Goal: Information Seeking & Learning: Learn about a topic

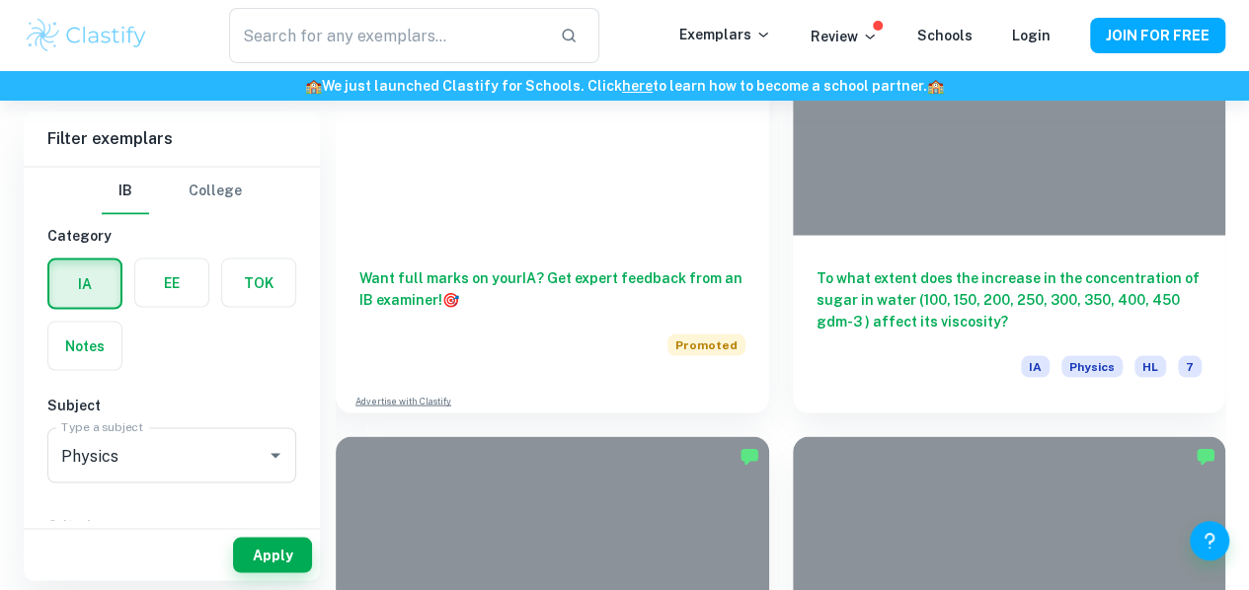
scroll to position [5491, 0]
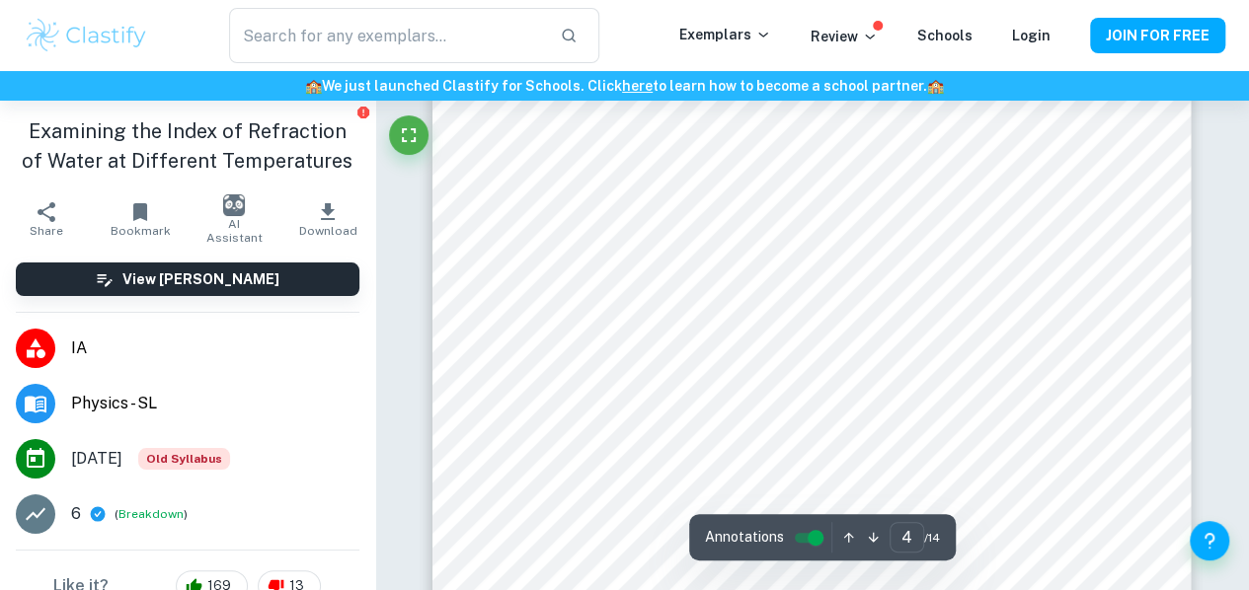
scroll to position [3387, 0]
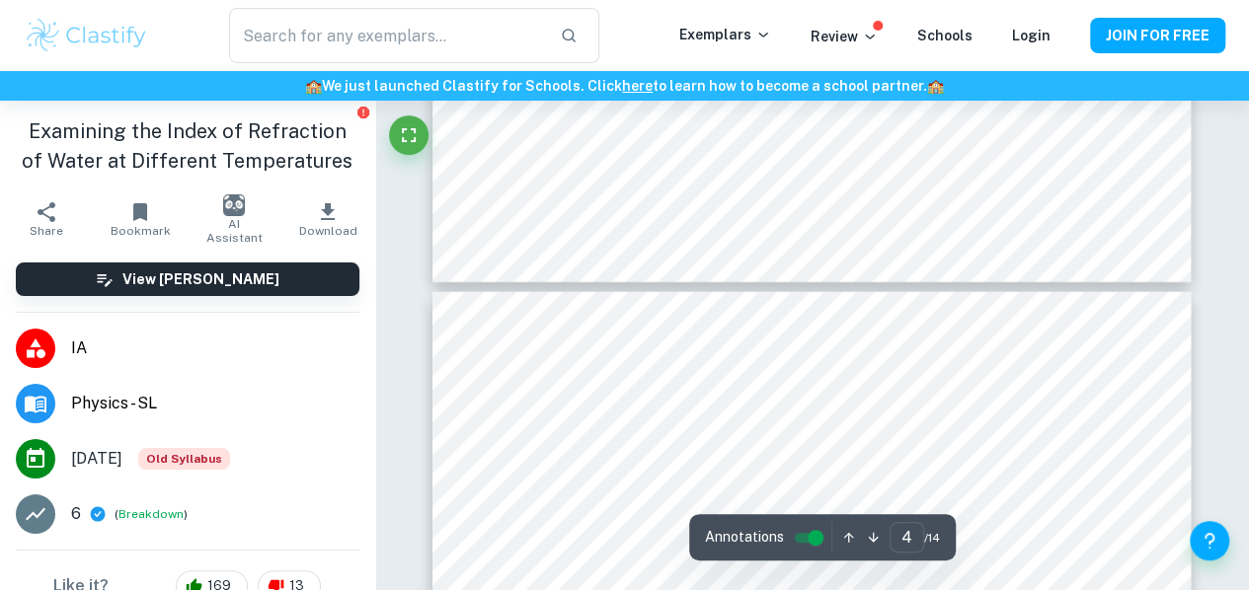
type input "3"
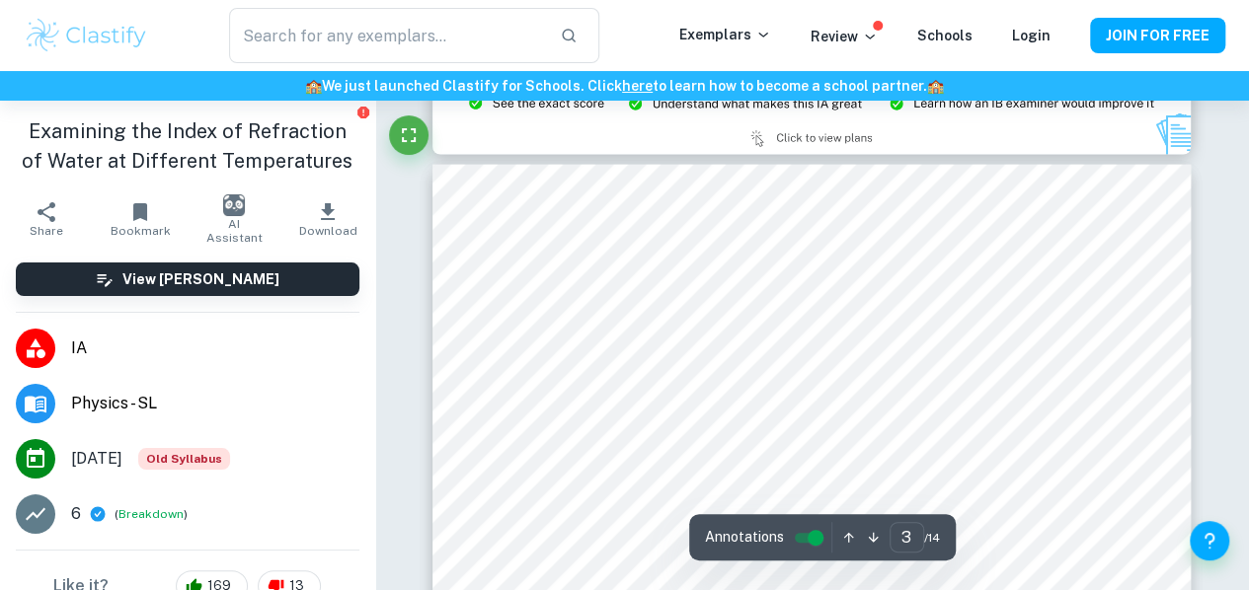
scroll to position [2119, 0]
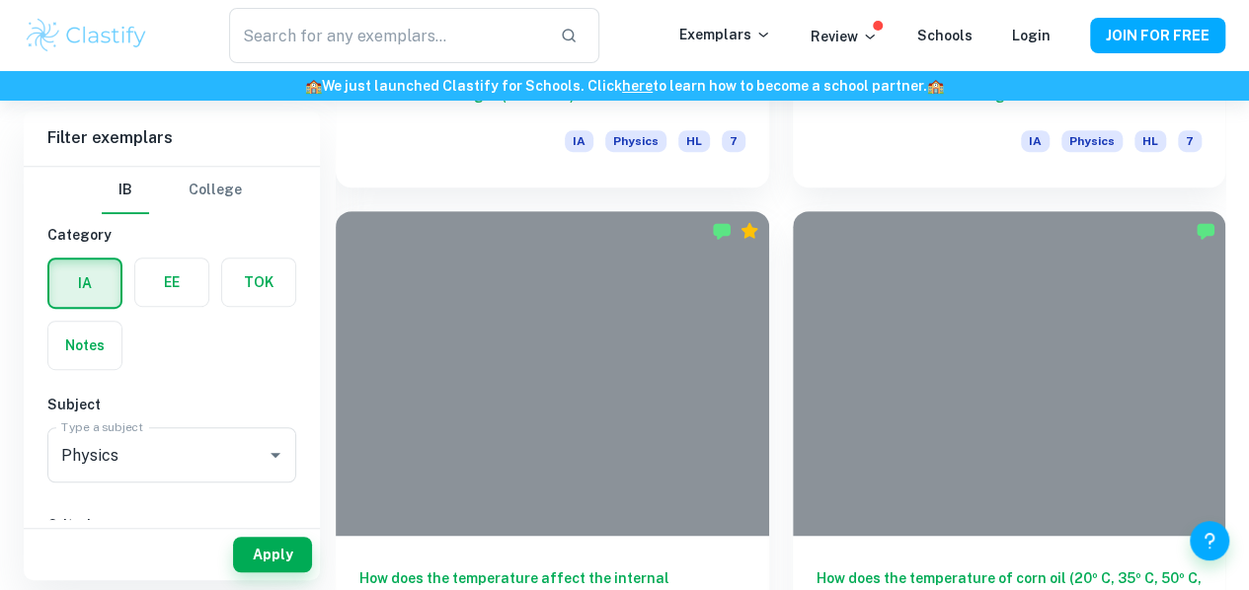
scroll to position [4140, 0]
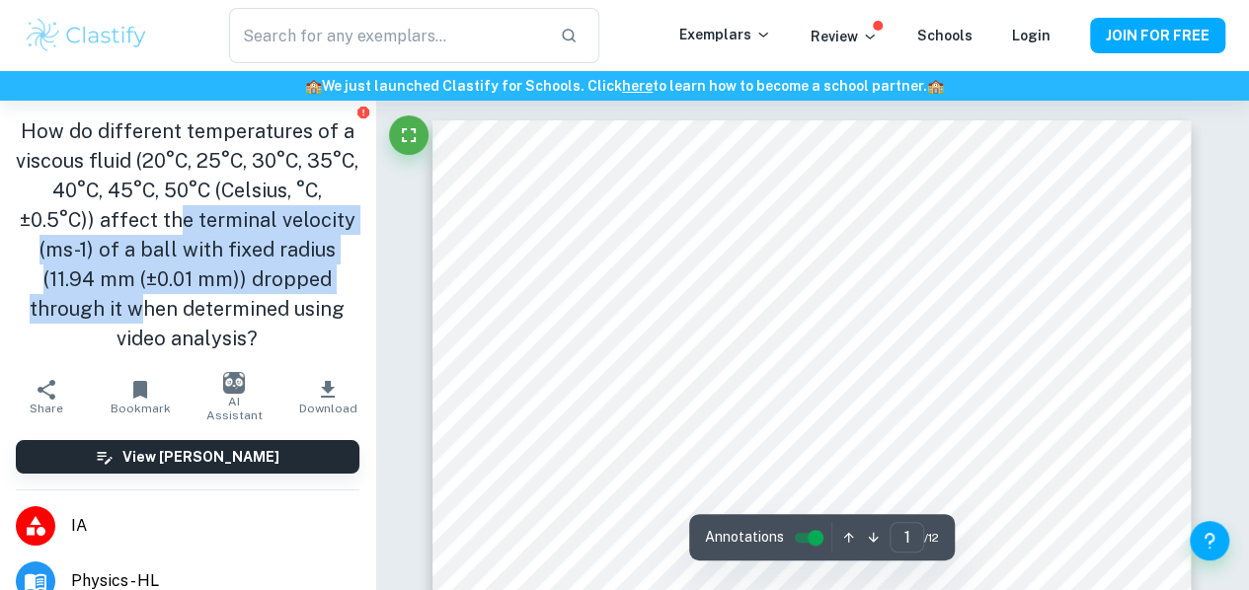
drag, startPoint x: 227, startPoint y: 238, endPoint x: 257, endPoint y: 323, distance: 89.9
click at [257, 323] on h1 "How do different temperatures of a viscous fluid (20°C, 25°C, 30°C, 35°C, 40°C,…" at bounding box center [188, 235] width 344 height 237
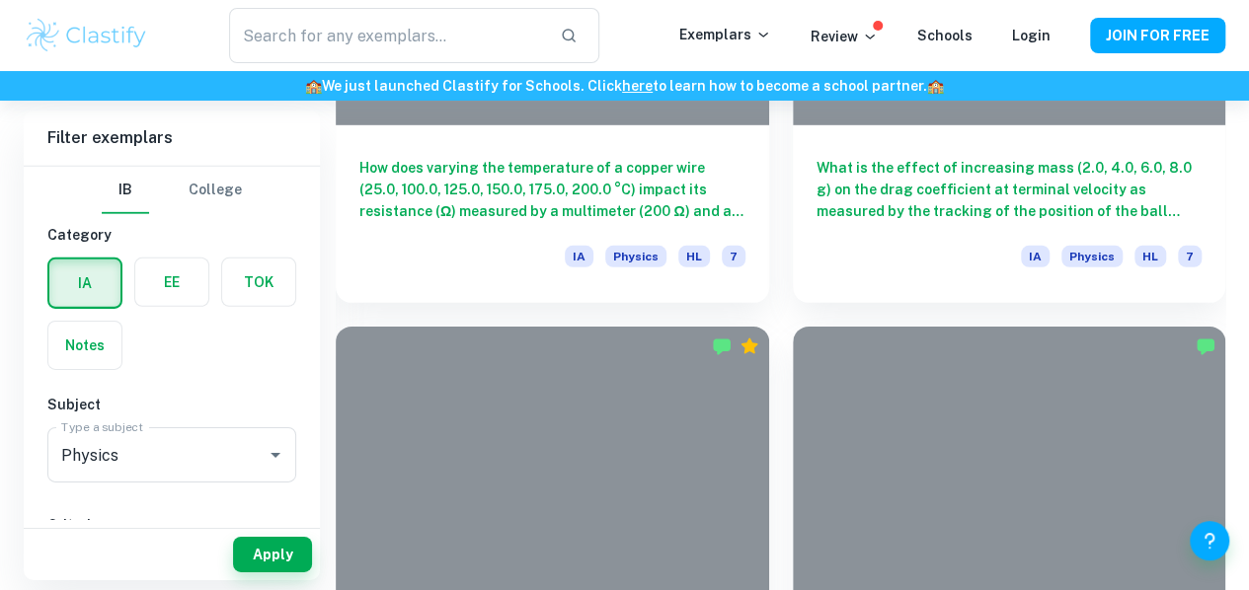
scroll to position [2971, 0]
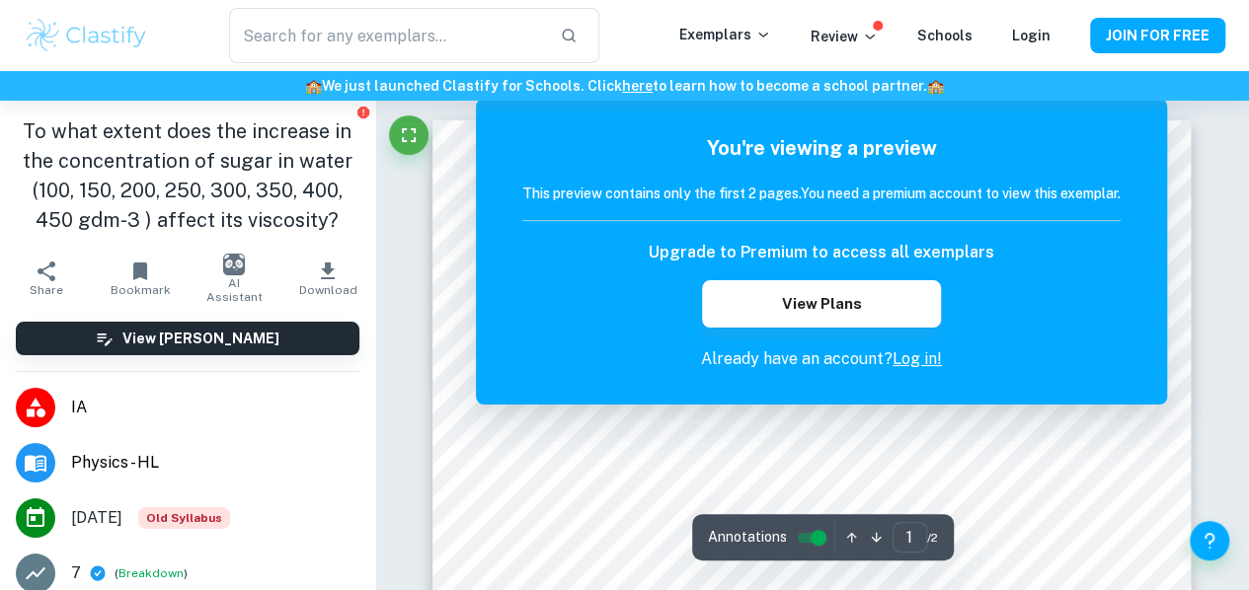
click at [839, 256] on h6 "Upgrade to Premium to access all exemplars" at bounding box center [822, 253] width 346 height 24
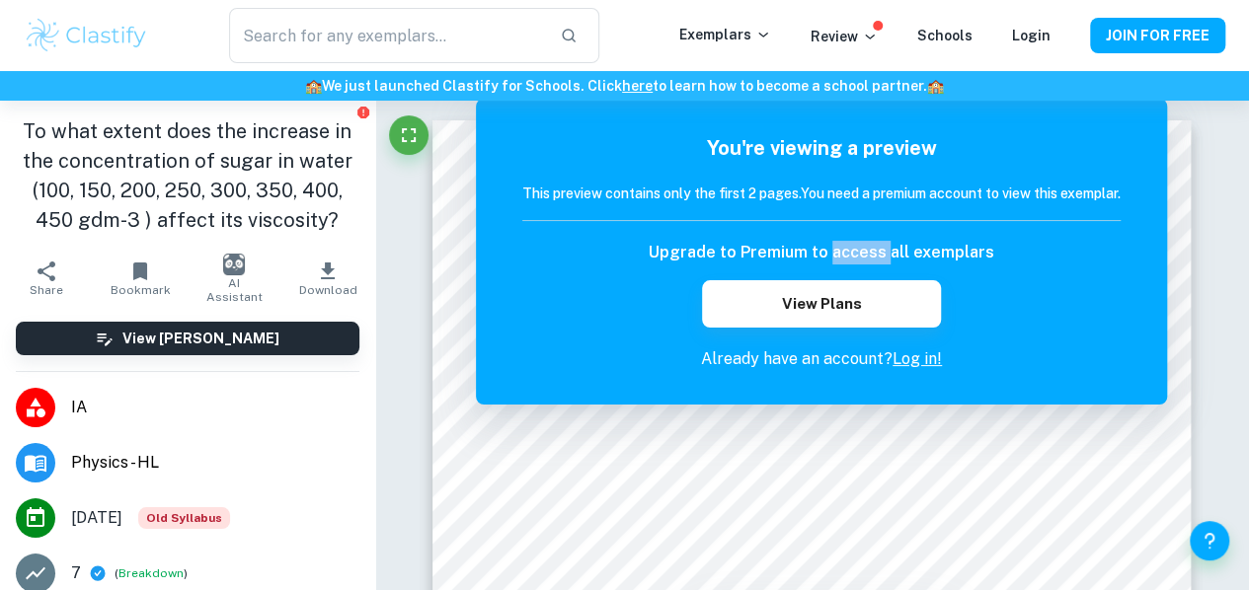
click at [839, 256] on h6 "Upgrade to Premium to access all exemplars" at bounding box center [822, 253] width 346 height 24
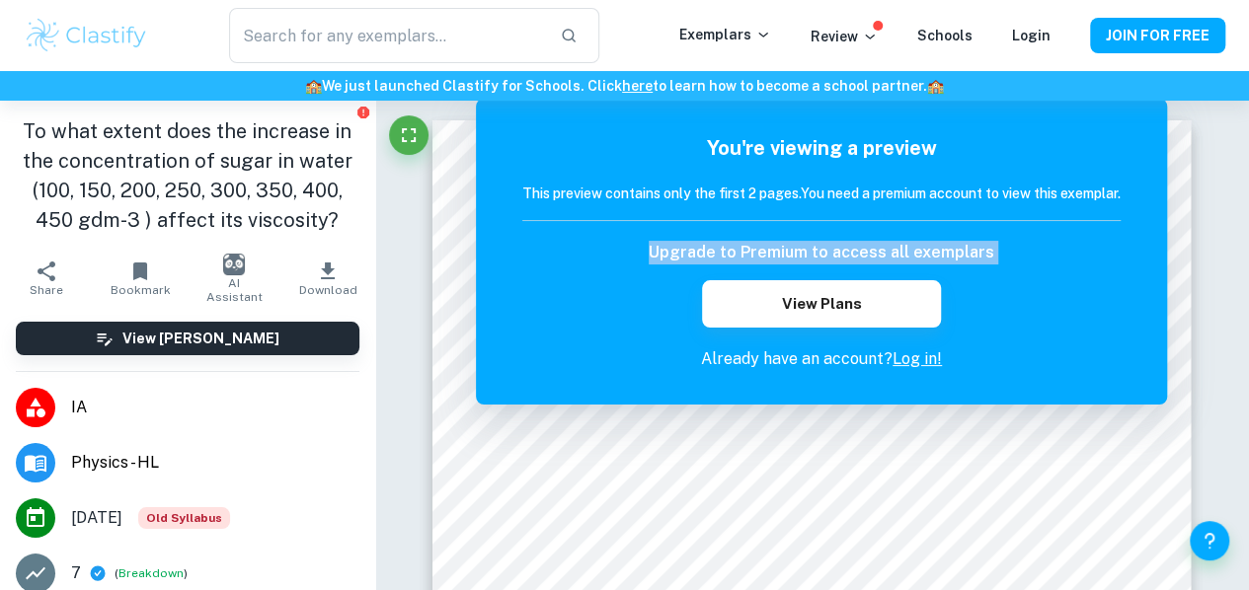
click at [839, 256] on h6 "Upgrade to Premium to access all exemplars" at bounding box center [822, 253] width 346 height 24
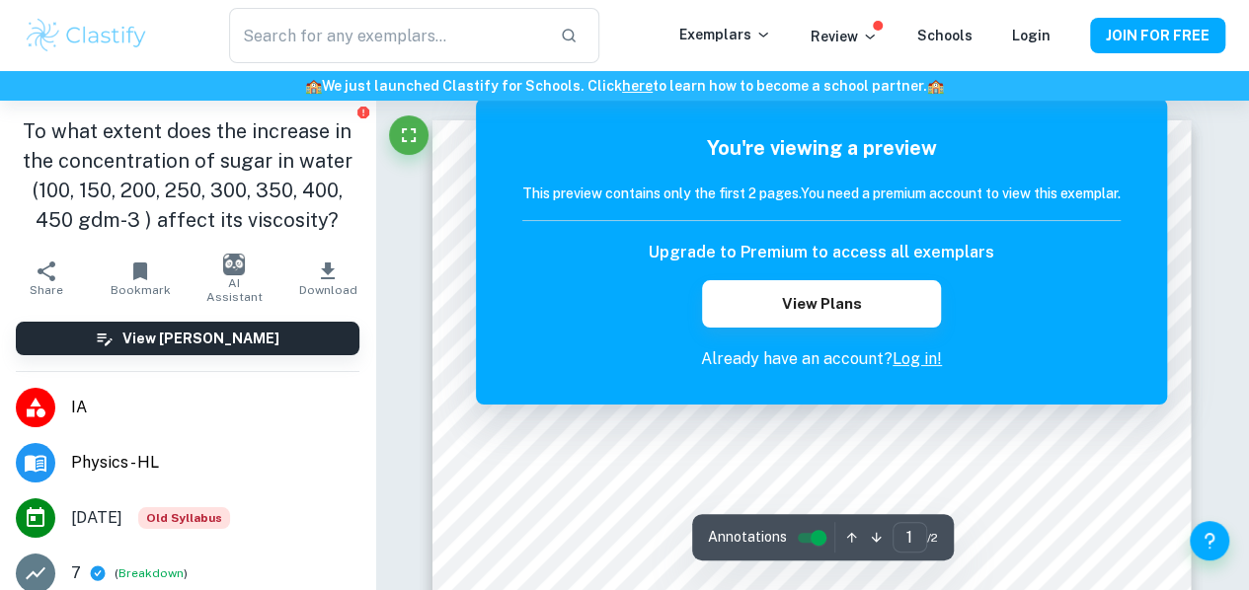
click at [787, 226] on div "You're viewing a preview This preview contains only the first 2 pages. You need…" at bounding box center [821, 252] width 598 height 238
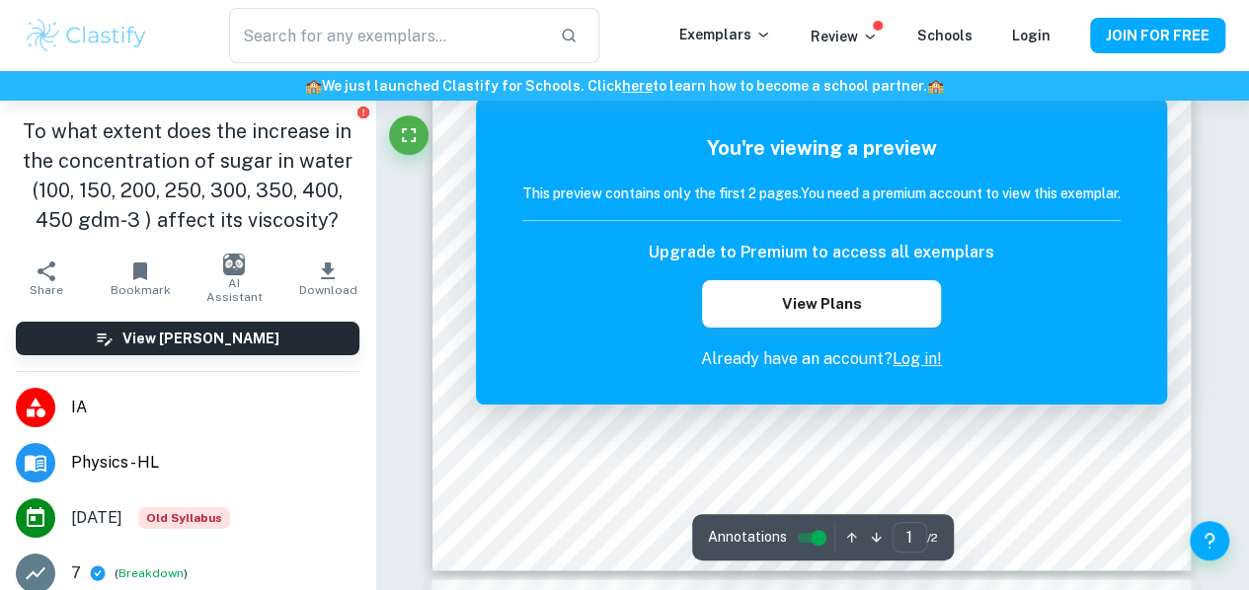
scroll to position [531, 0]
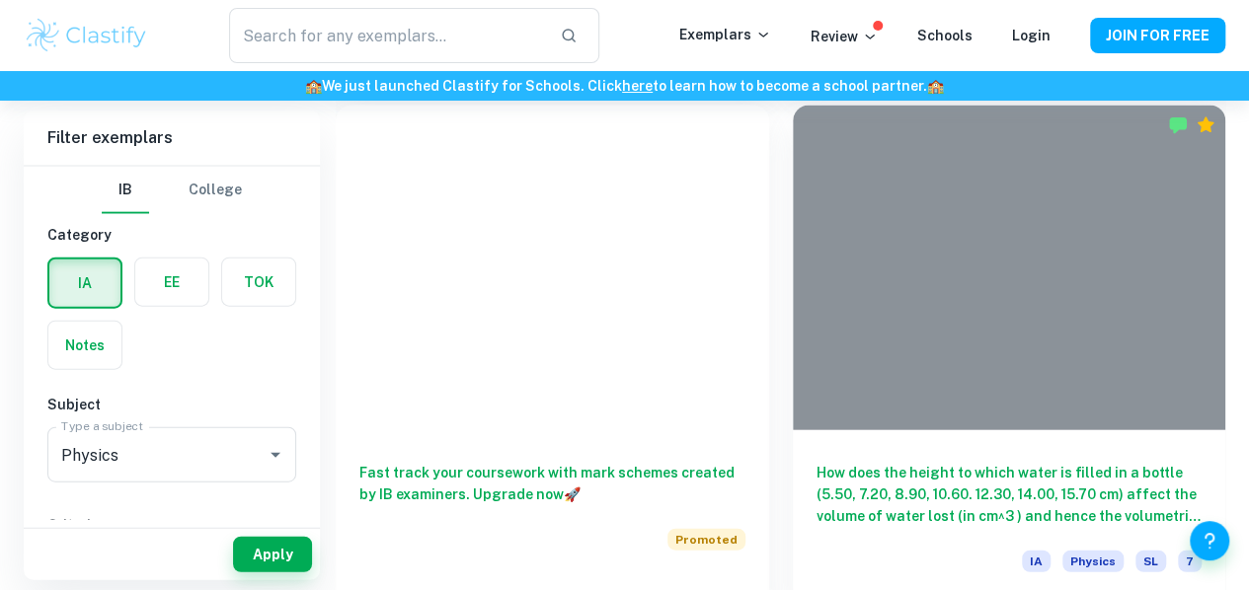
scroll to position [2136, 0]
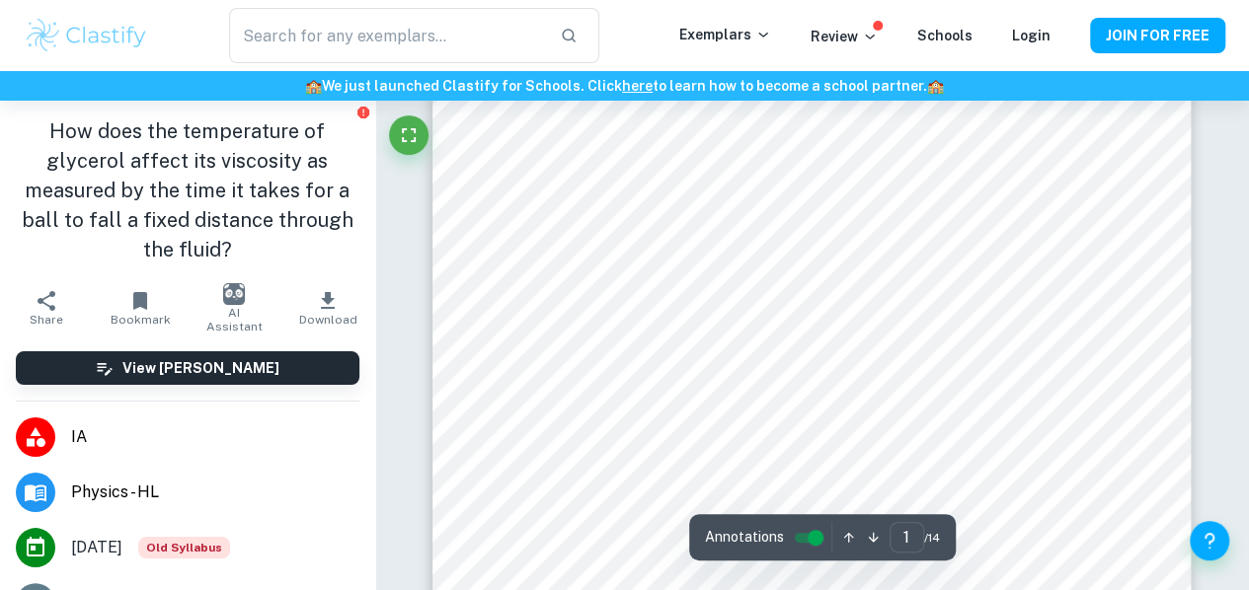
scroll to position [361, 0]
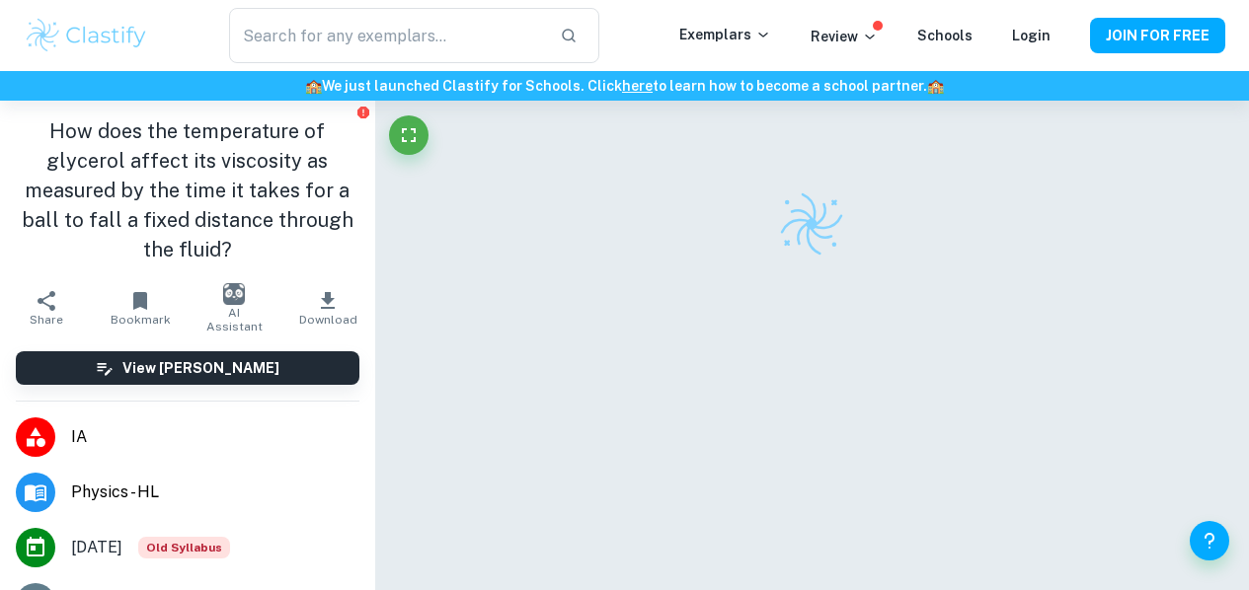
scroll to position [101, 0]
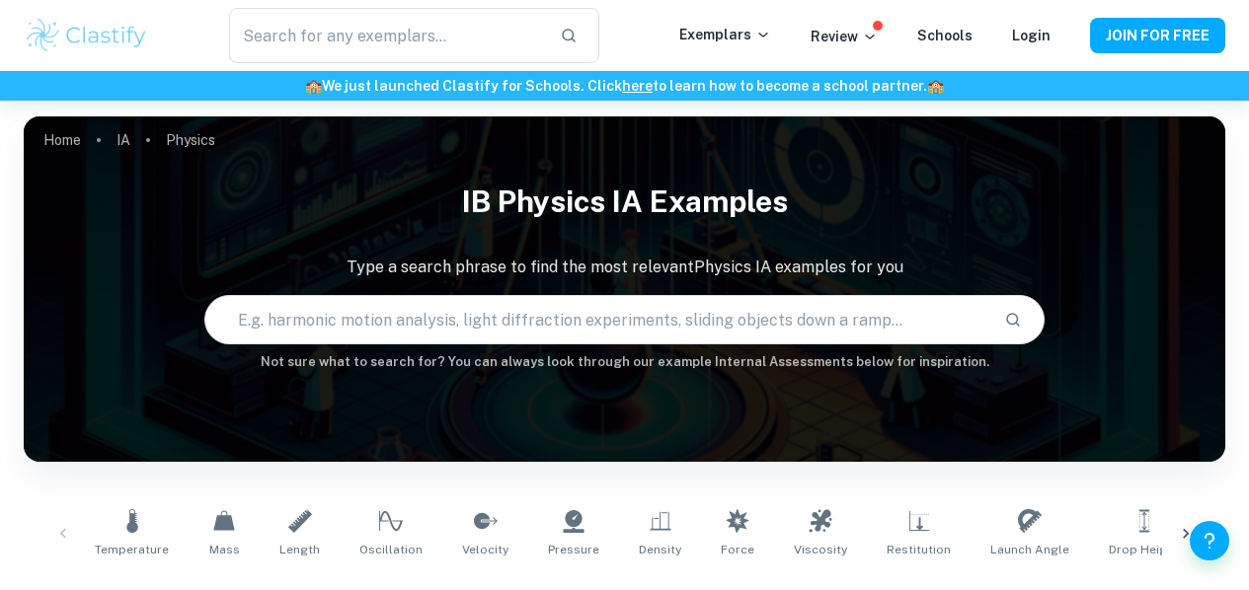
scroll to position [2136, 0]
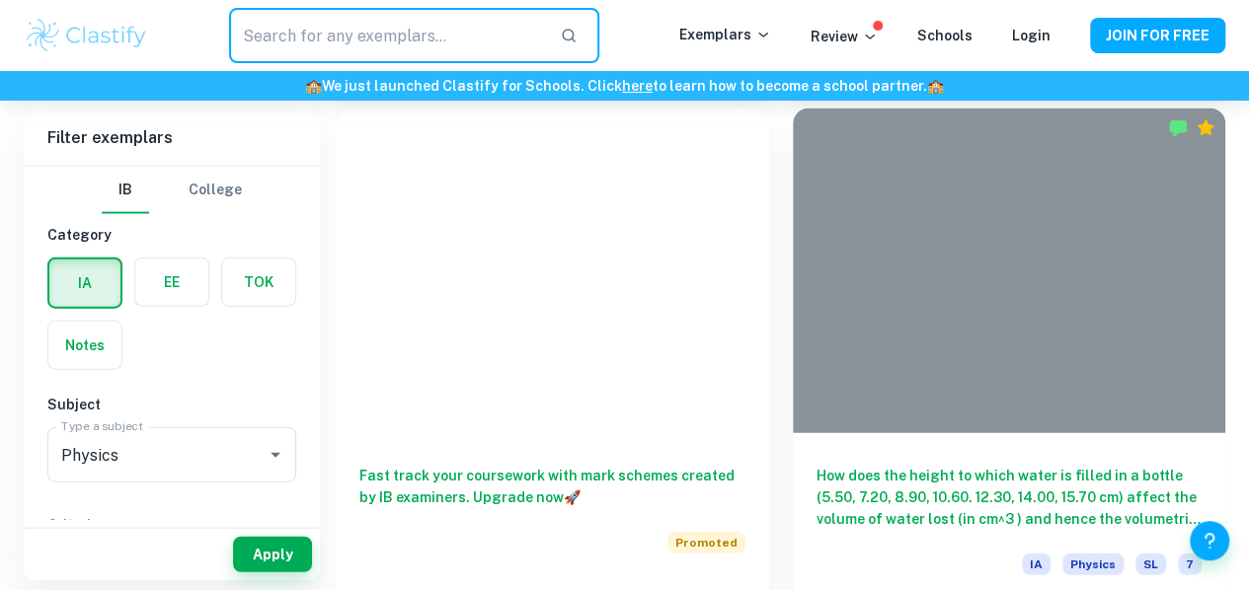
click at [452, 29] on input "text" at bounding box center [387, 35] width 316 height 55
type input "latent heat"
drag, startPoint x: 371, startPoint y: 41, endPoint x: 696, endPoint y: 228, distance: 374.6
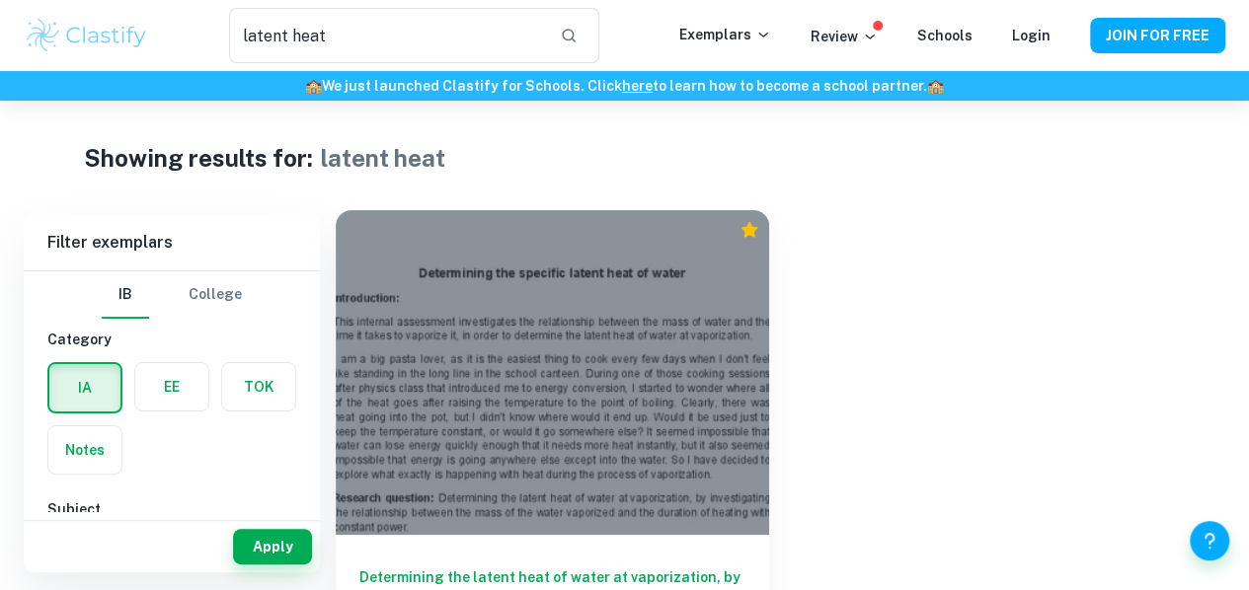
click at [429, 567] on h6 "Determining the latent heat of water at vaporization, by investigating the rela…" at bounding box center [552, 599] width 386 height 65
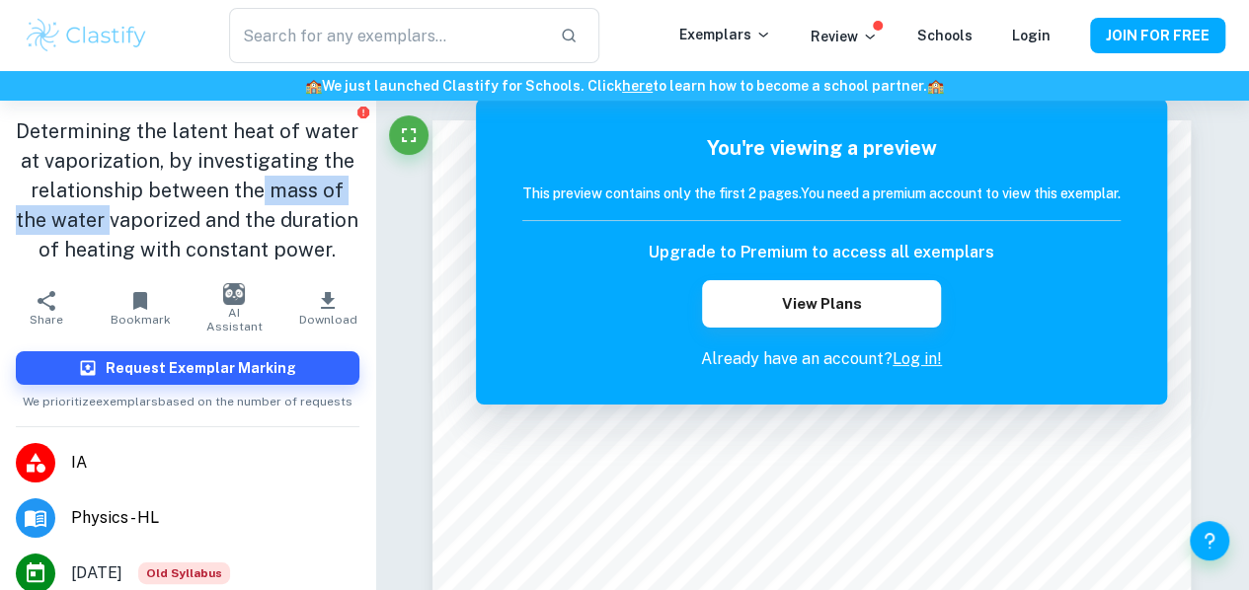
drag, startPoint x: 142, startPoint y: 214, endPoint x: 338, endPoint y: 222, distance: 195.7
click at [338, 222] on h1 "Determining the latent heat of water at vaporization, by investigating the rela…" at bounding box center [188, 191] width 344 height 148
click at [303, 257] on h1 "Determining the latent heat of water at vaporization, by investigating the rela…" at bounding box center [188, 191] width 344 height 148
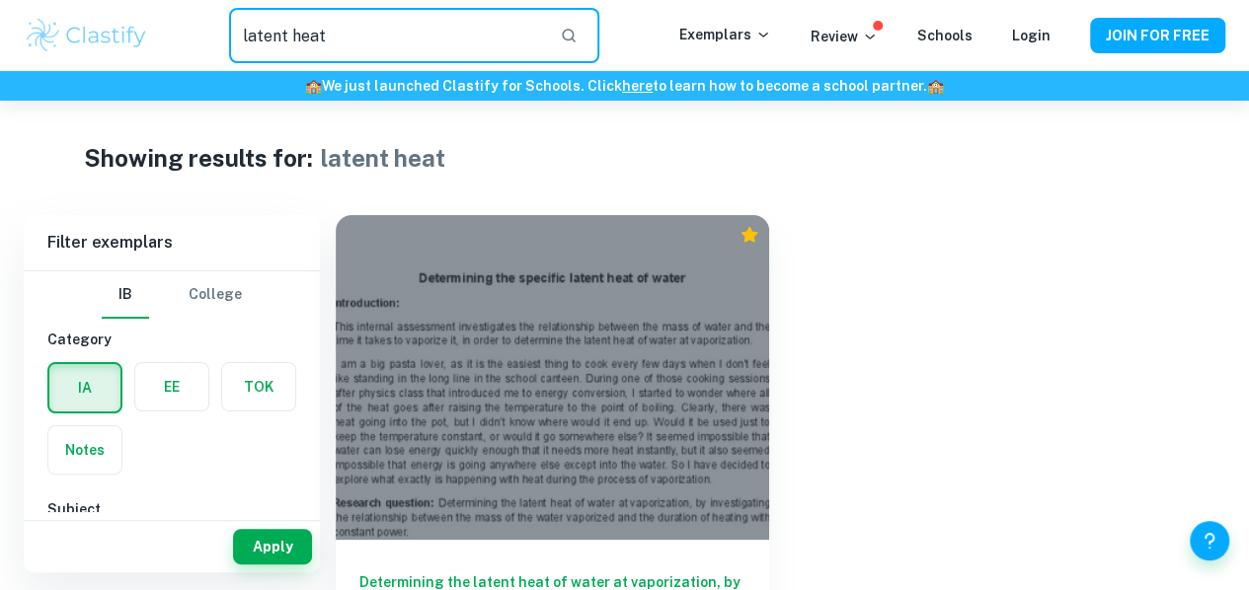
drag, startPoint x: 403, startPoint y: 17, endPoint x: 287, endPoint y: 23, distance: 115.7
click at [287, 23] on input "latent heat" at bounding box center [387, 35] width 316 height 55
type input "latent"
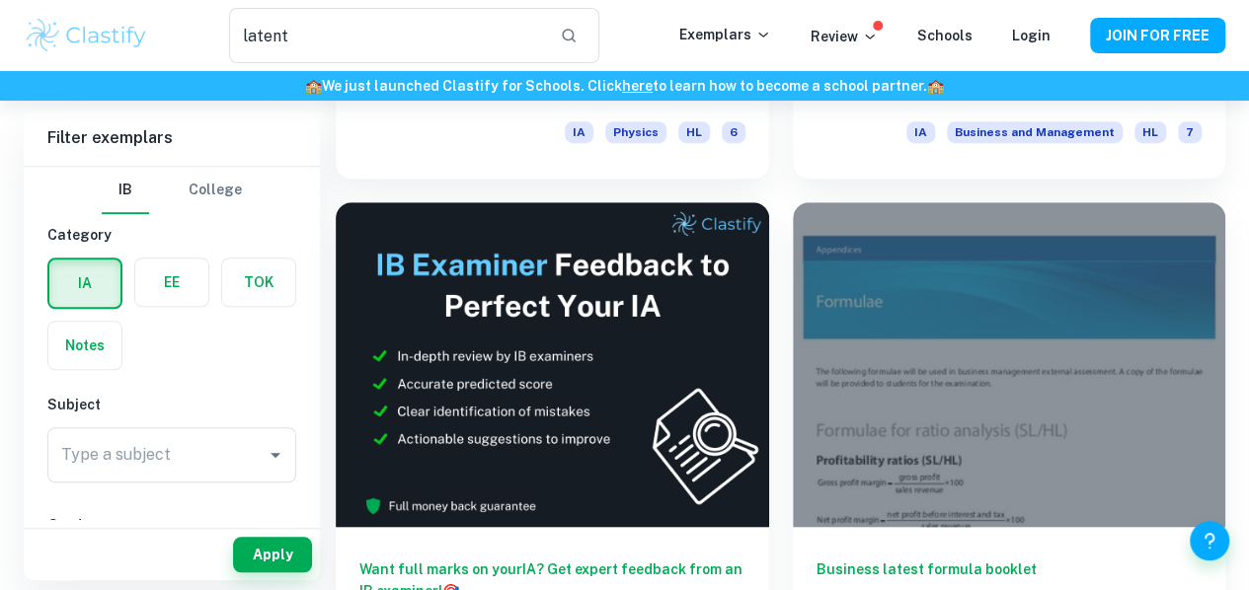
scroll to position [540, 0]
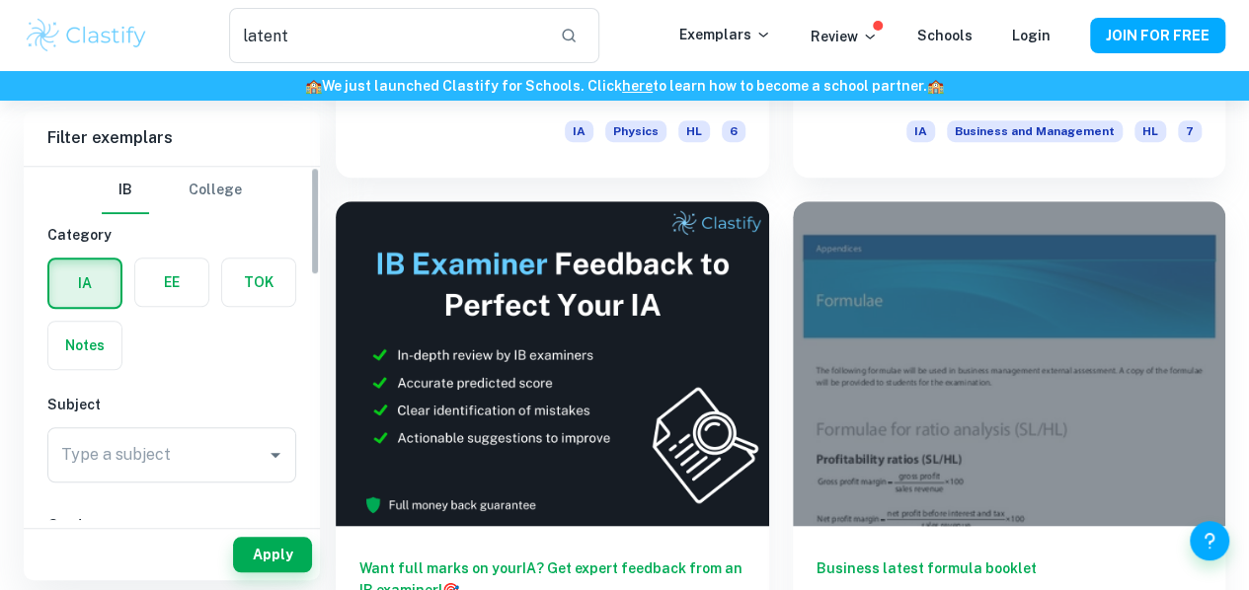
click at [156, 447] on div "Type a subject Type a subject" at bounding box center [171, 455] width 249 height 55
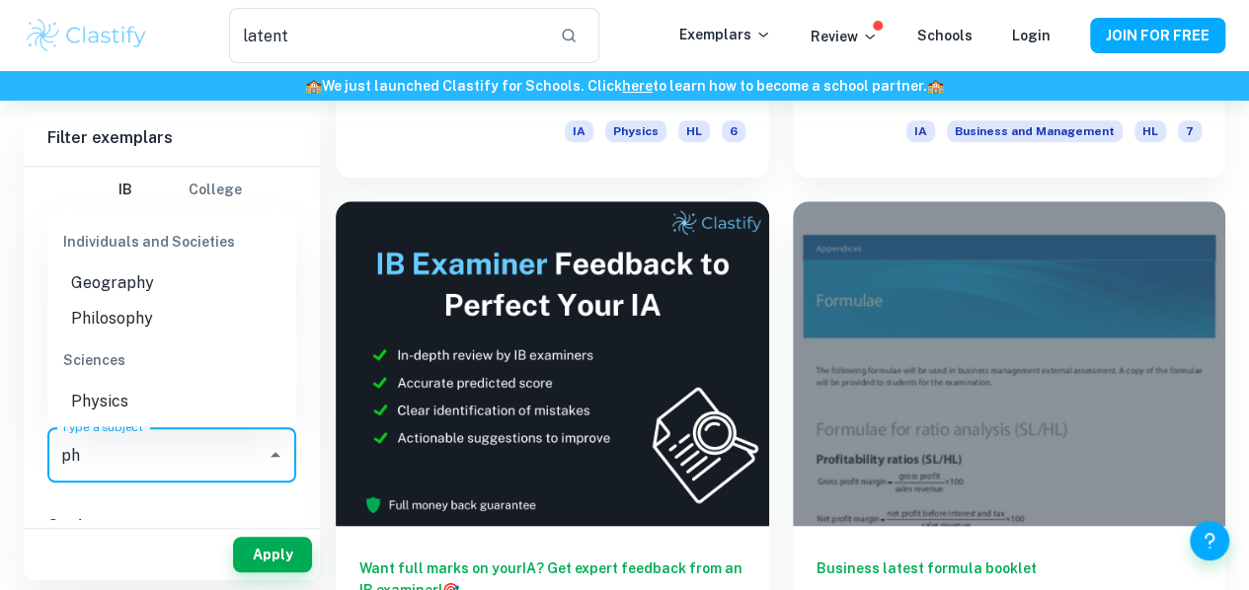
click at [122, 398] on li "Physics" at bounding box center [171, 401] width 249 height 36
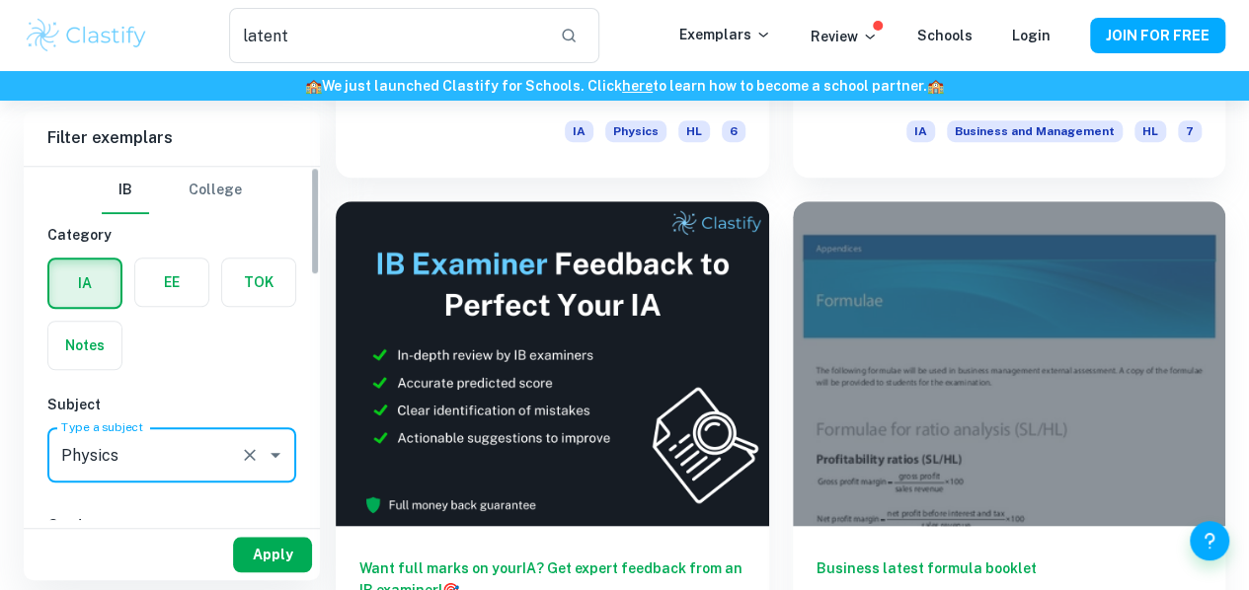
type input "Physics"
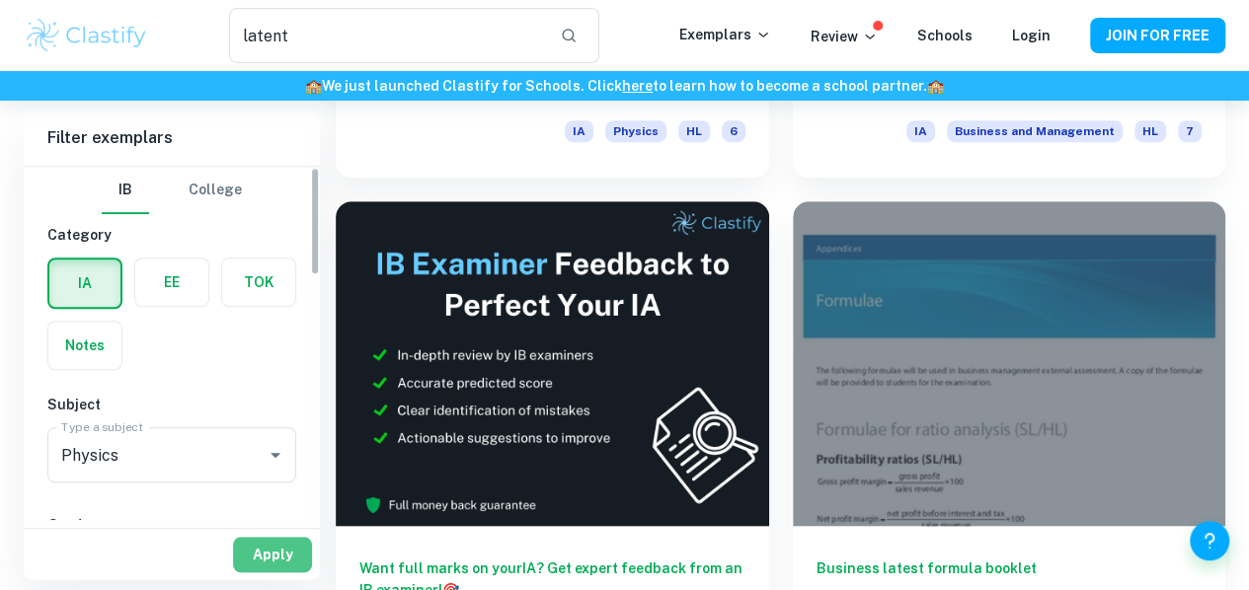
click at [275, 548] on button "Apply" at bounding box center [272, 555] width 79 height 36
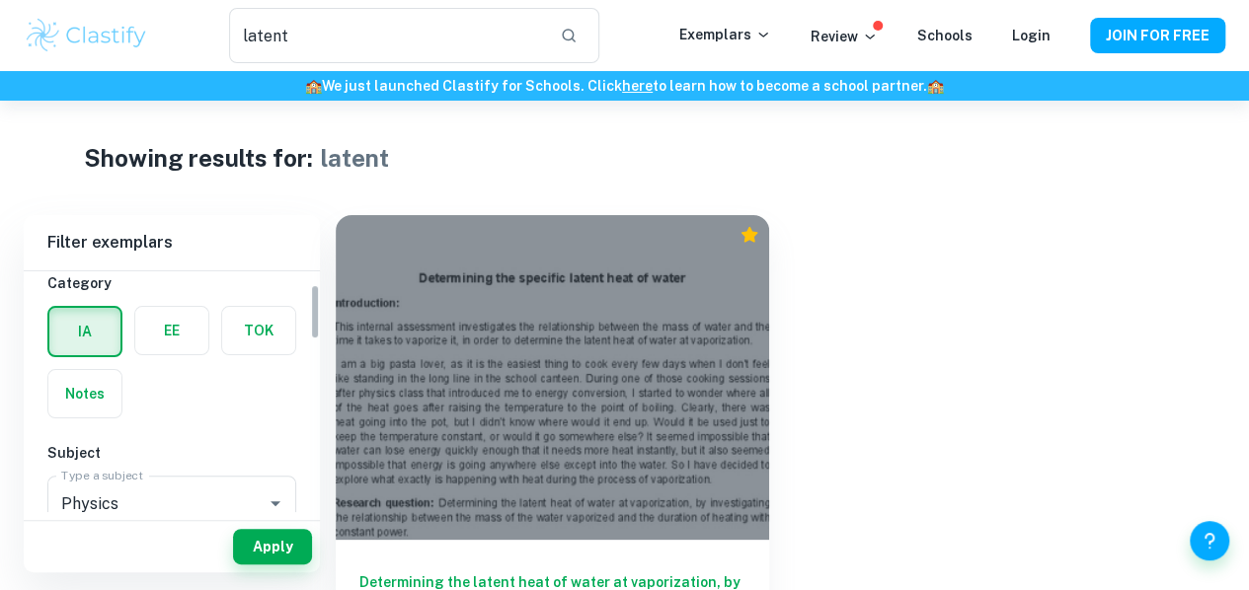
scroll to position [57, 0]
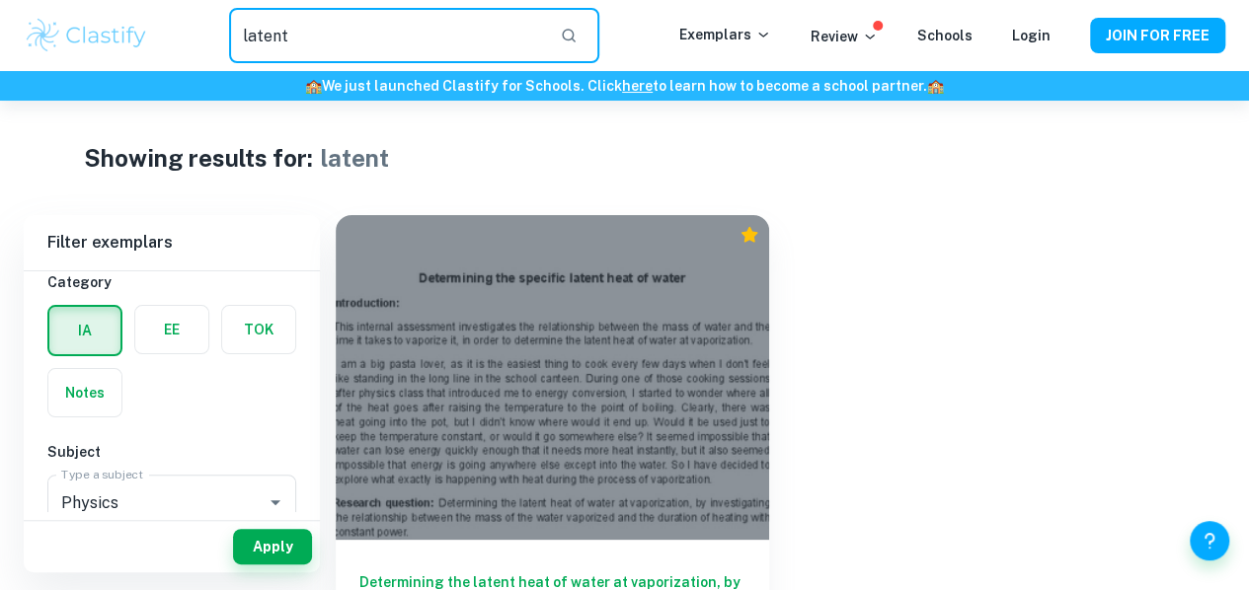
drag, startPoint x: 320, startPoint y: 83, endPoint x: 0, endPoint y: 95, distance: 320.1
click at [0, 95] on header "latent ​ Exemplars Review Schools Login JOIN FOR FREE 🏫 We just launched Clasti…" at bounding box center [624, 50] width 1249 height 101
click at [263, 546] on button "Apply" at bounding box center [272, 547] width 79 height 36
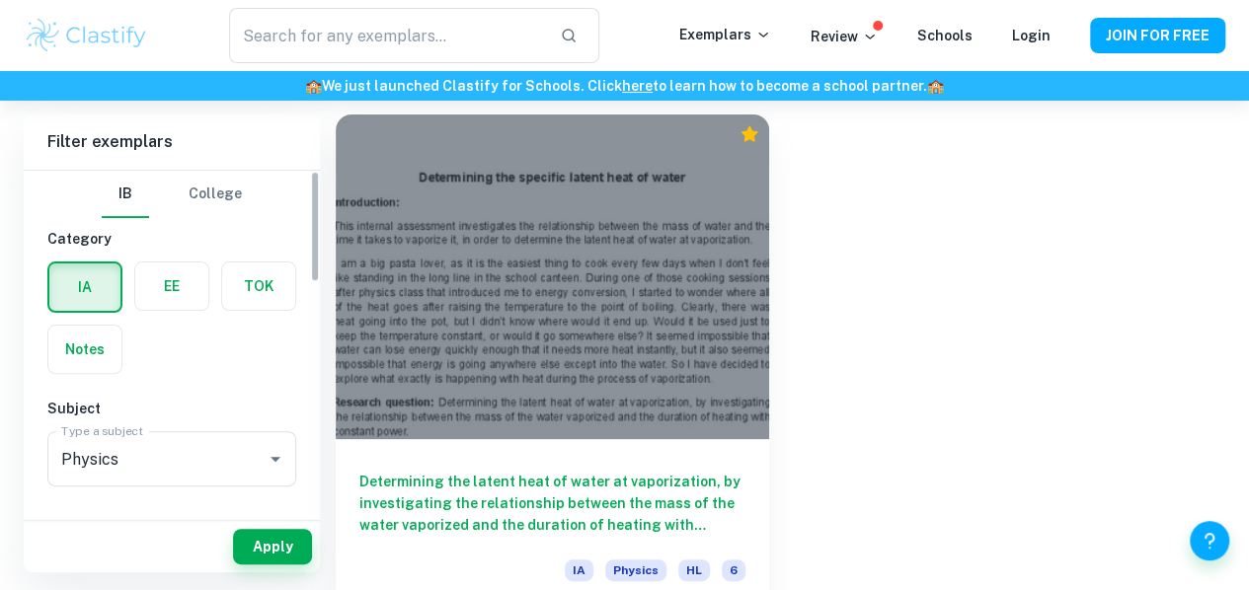
scroll to position [0, 0]
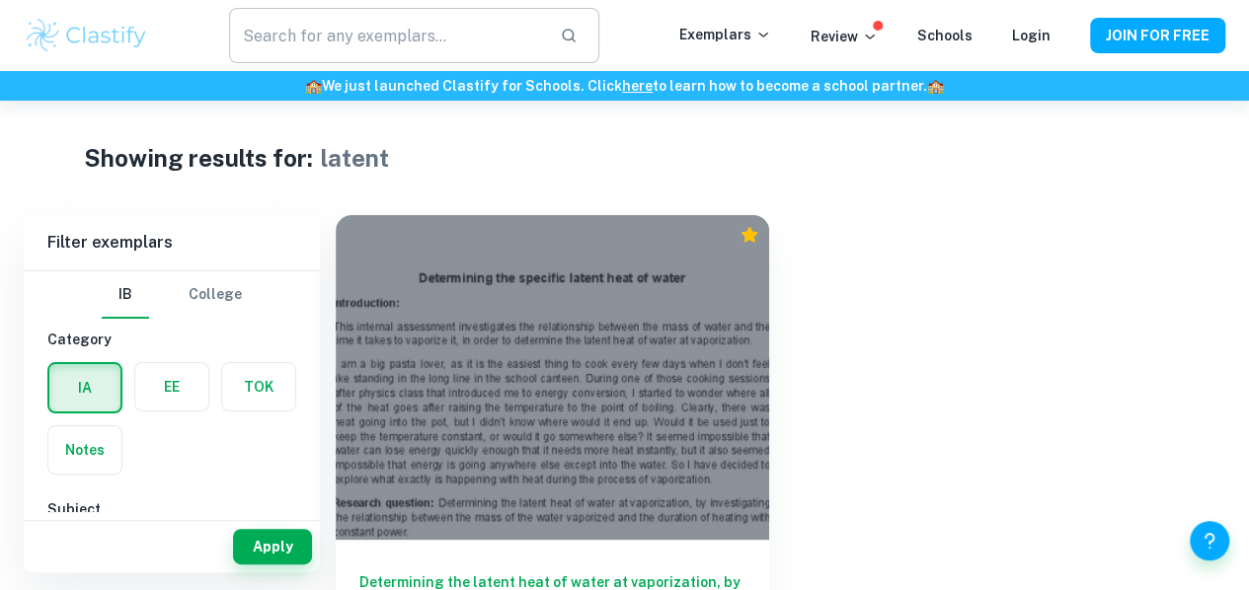
click at [523, 44] on input "text" at bounding box center [387, 35] width 316 height 55
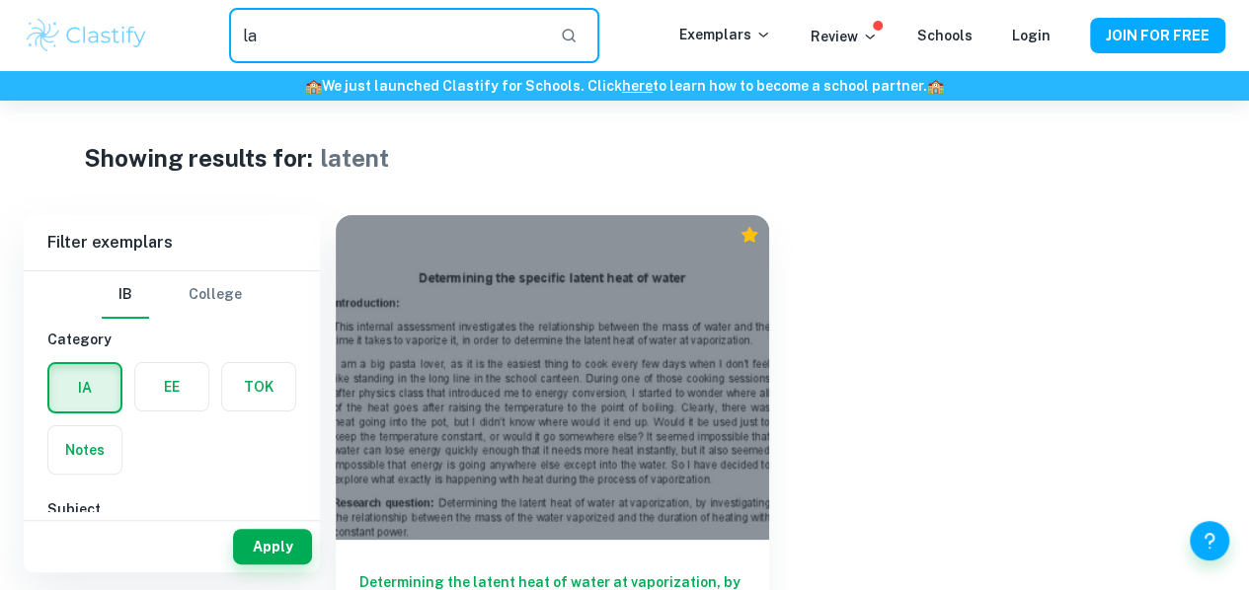
type input "l"
click at [274, 538] on button "Apply" at bounding box center [272, 547] width 79 height 36
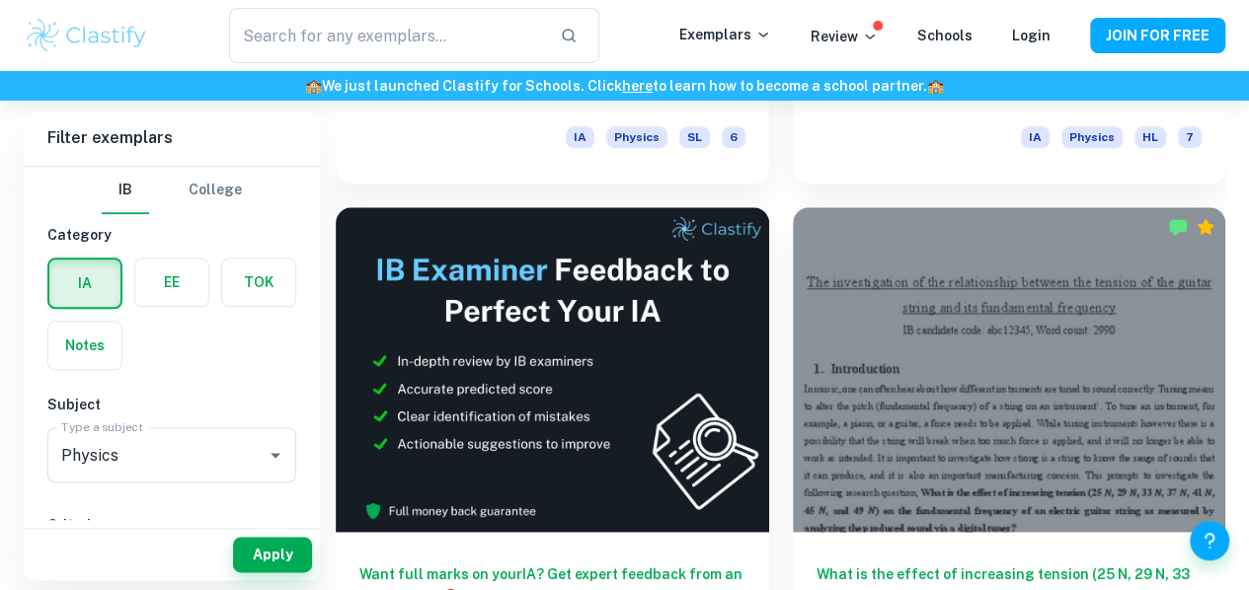
scroll to position [985, 0]
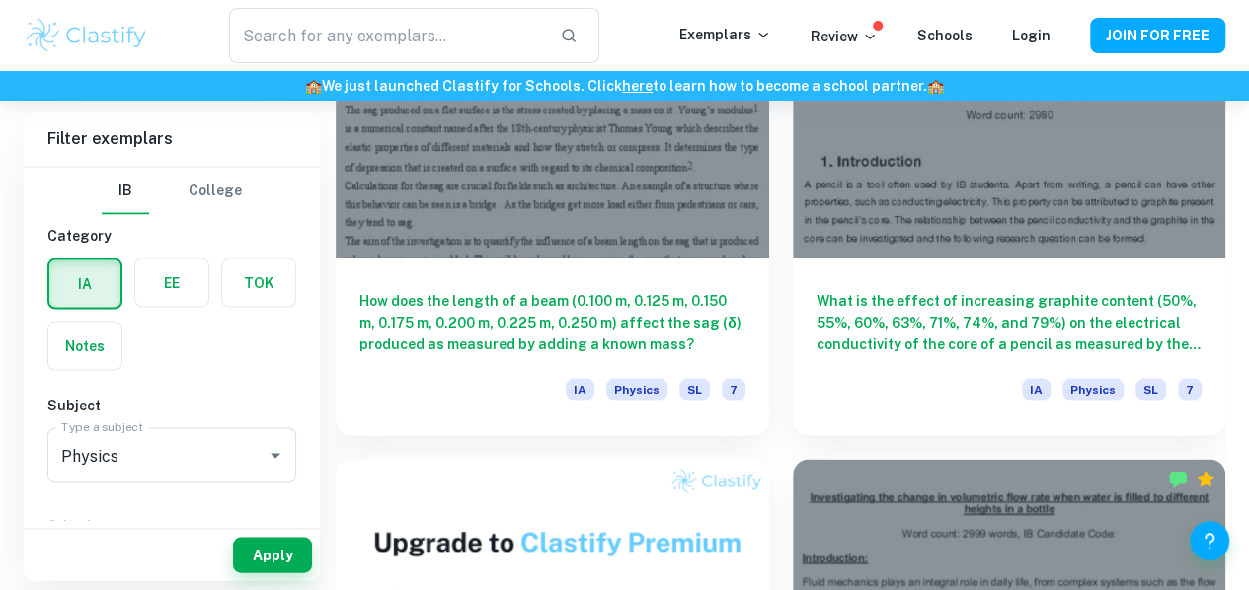
scroll to position [1786, 0]
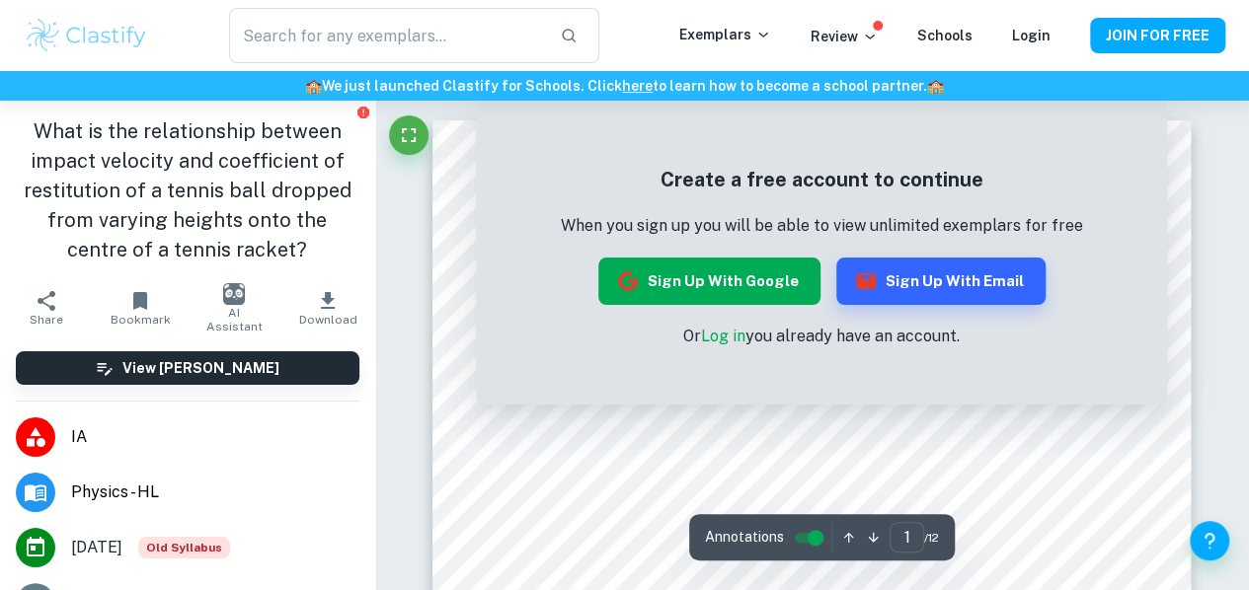
click at [759, 288] on button "Sign up with Google" at bounding box center [709, 281] width 222 height 47
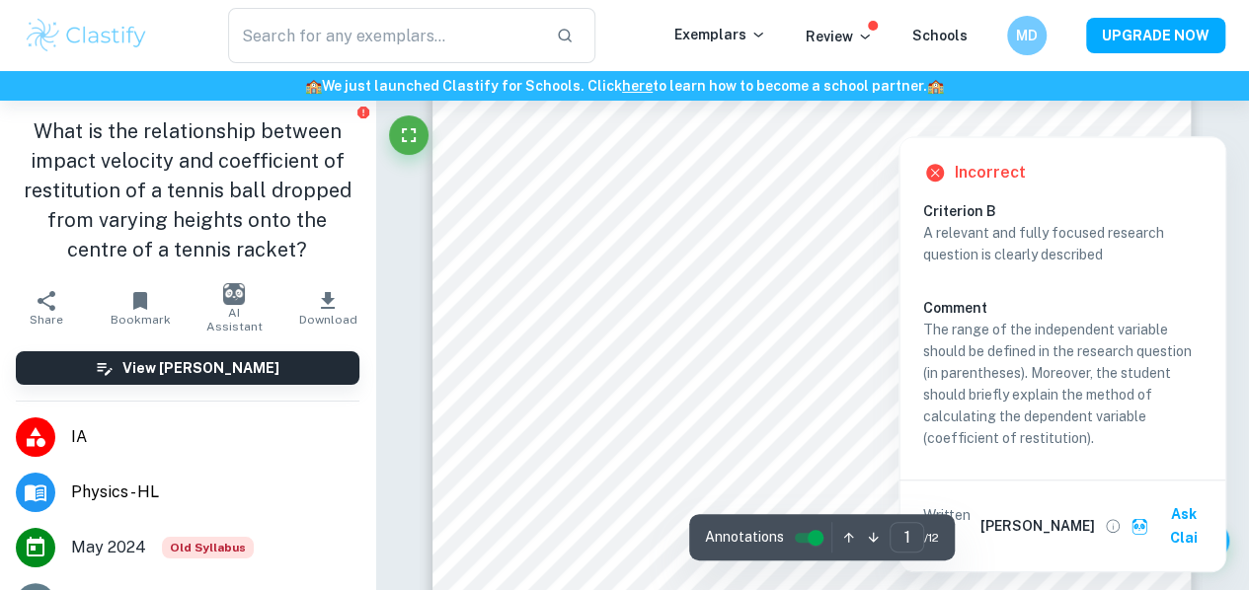
scroll to position [578, 0]
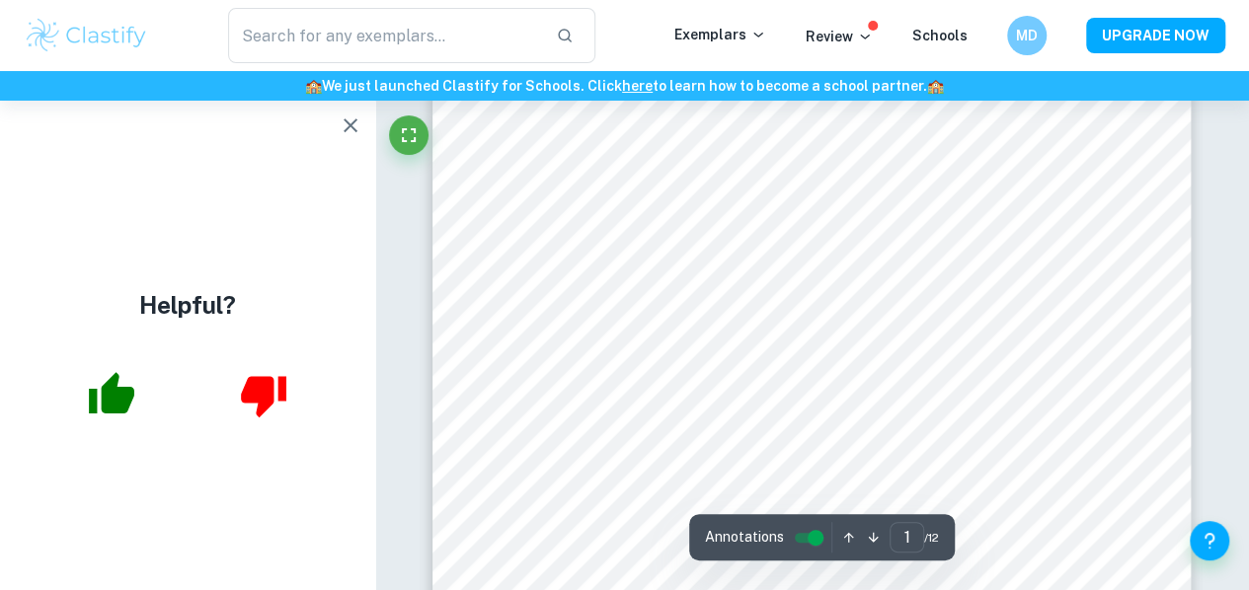
click at [349, 118] on icon "button" at bounding box center [351, 126] width 24 height 24
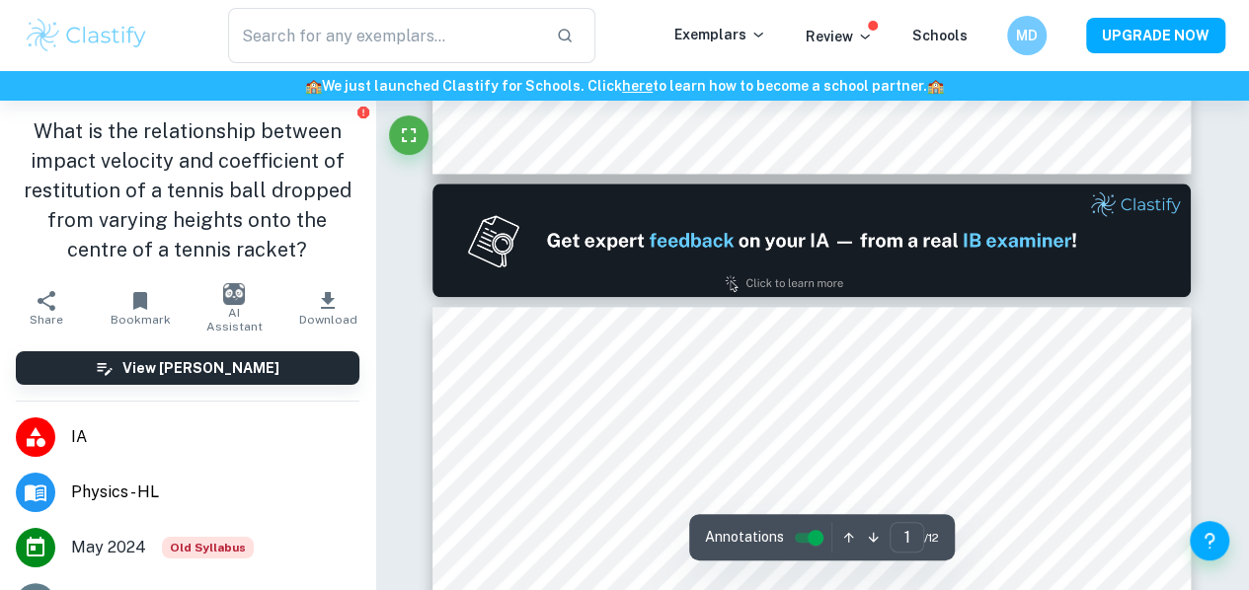
type input "2"
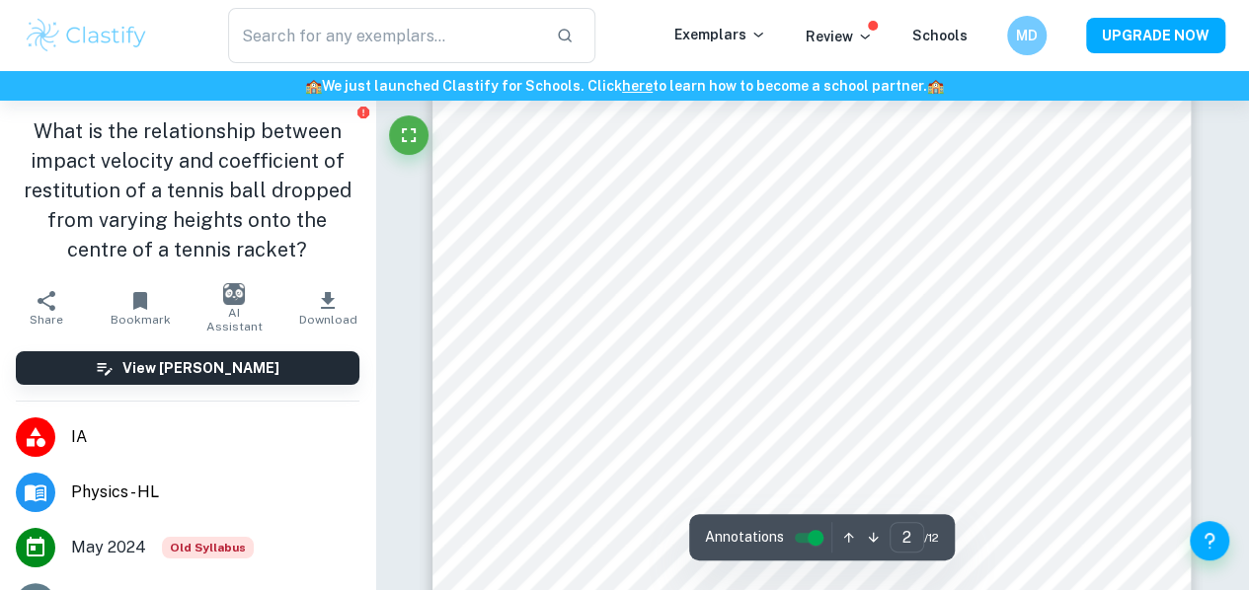
scroll to position [1519, 0]
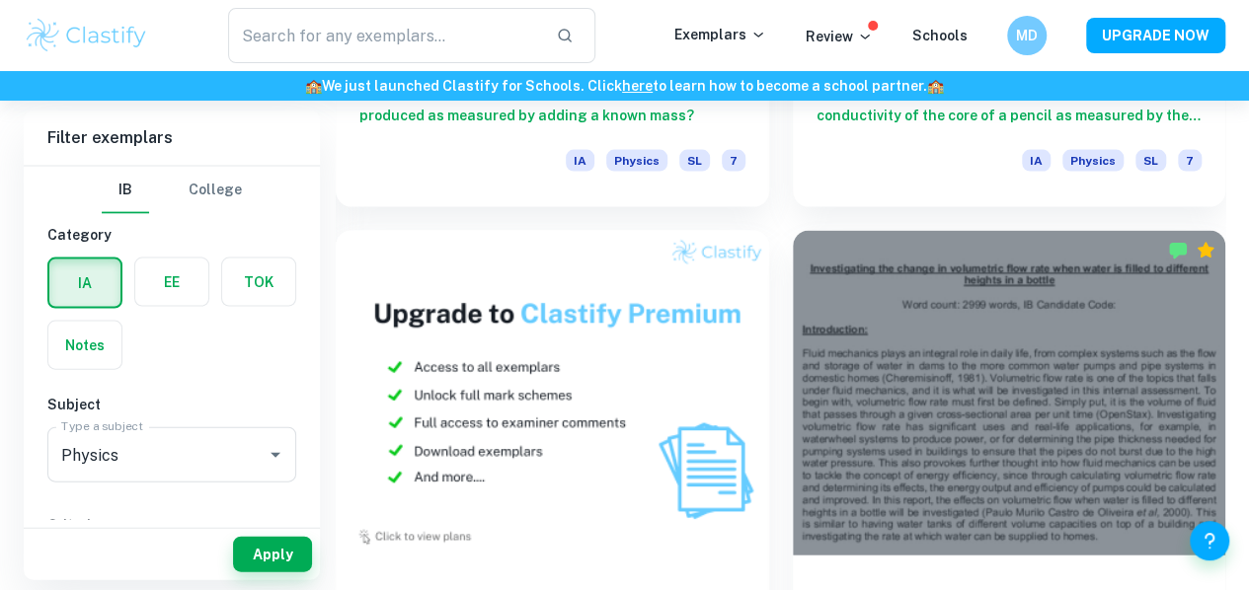
scroll to position [2018, 0]
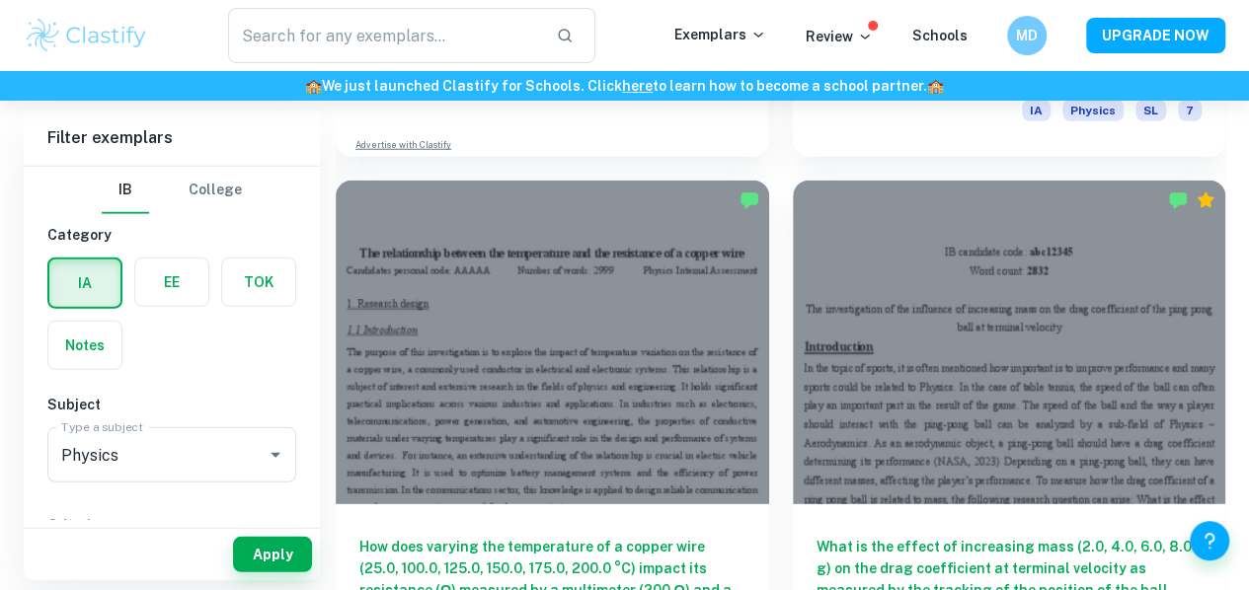
scroll to position [2593, 0]
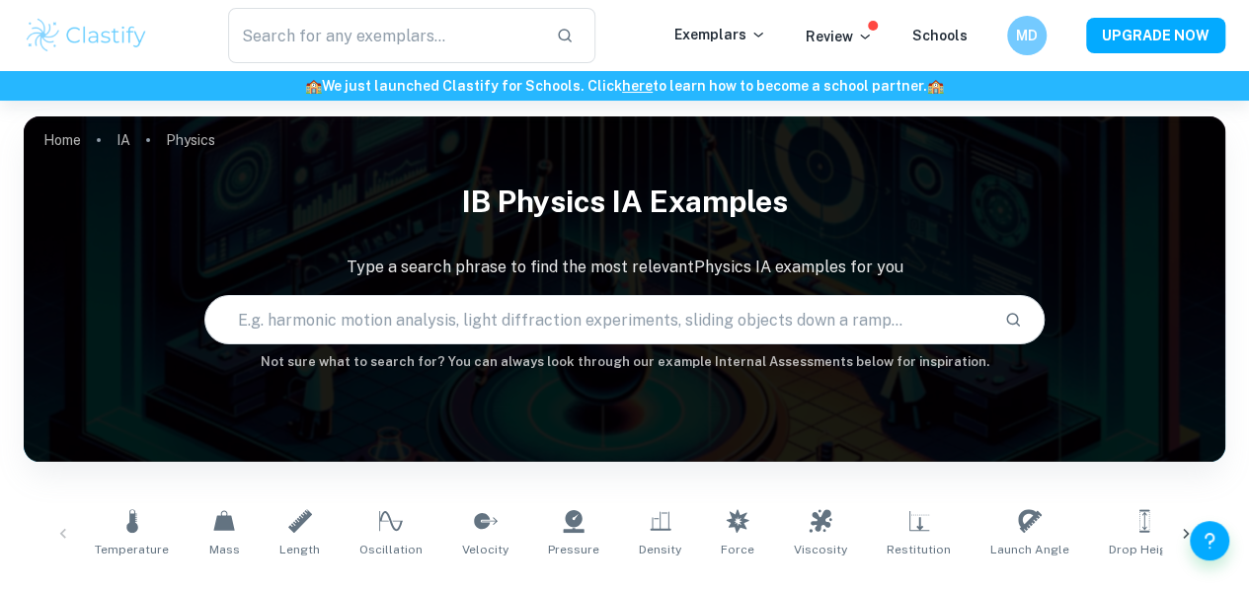
scroll to position [2593, 0]
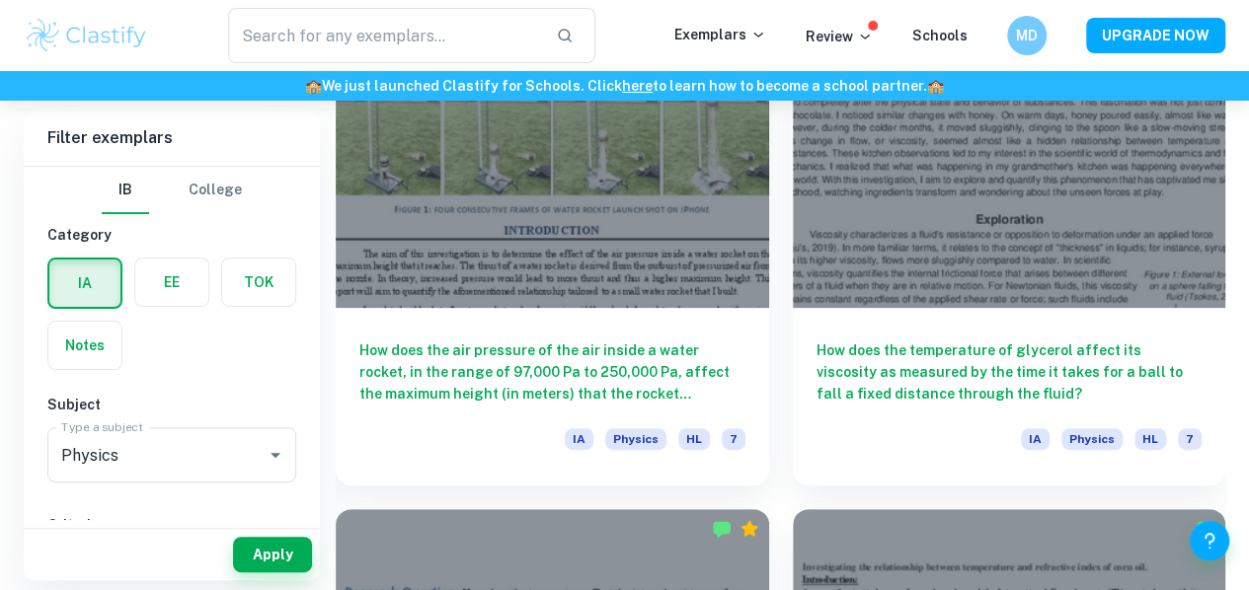
scroll to position [3839, 0]
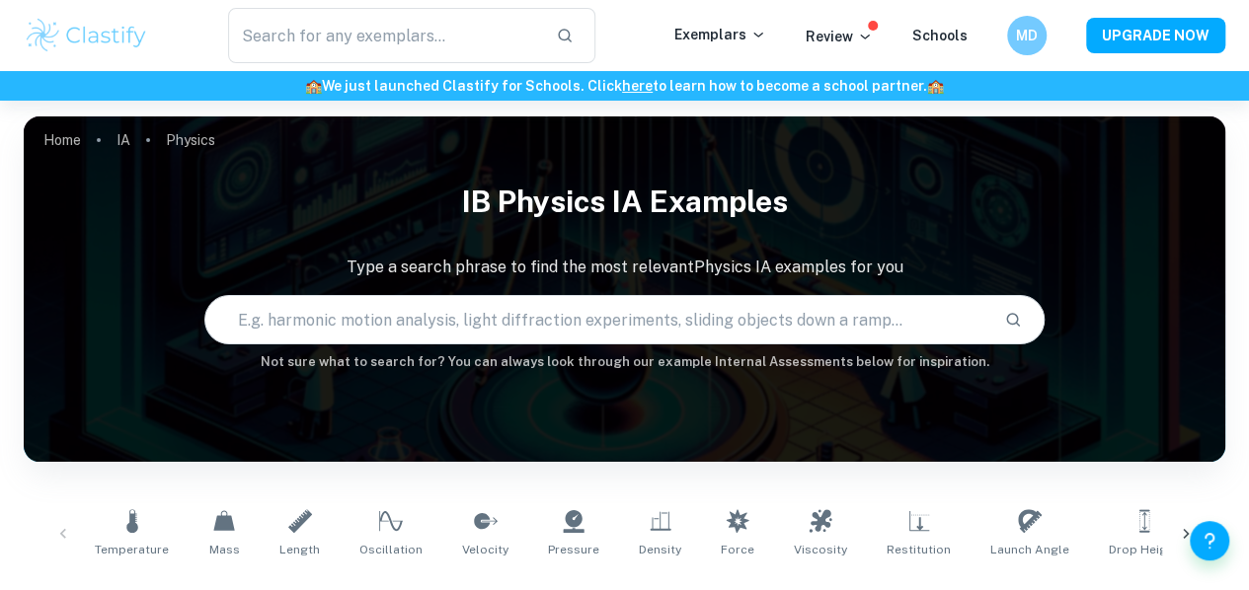
scroll to position [3839, 0]
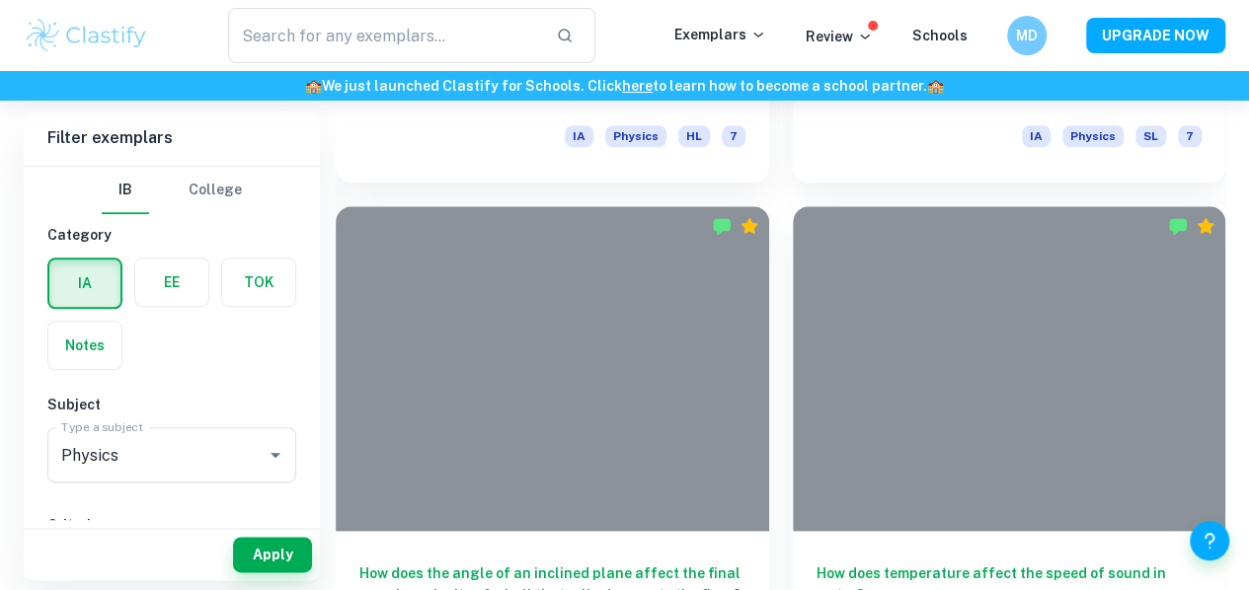
scroll to position [4668, 0]
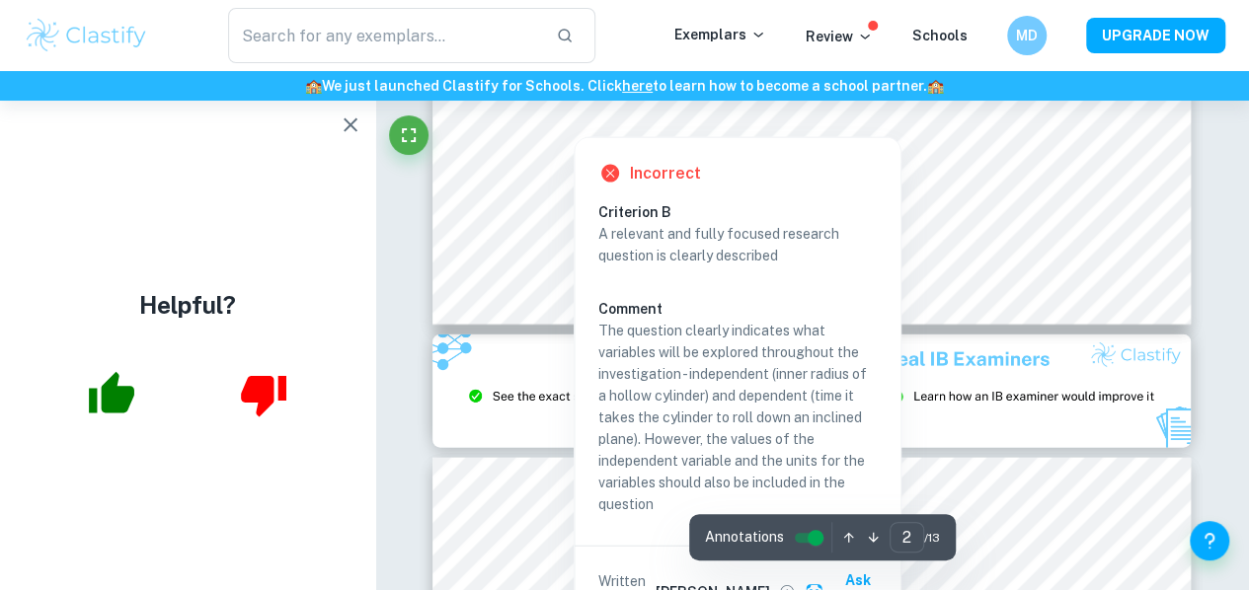
scroll to position [2092, 0]
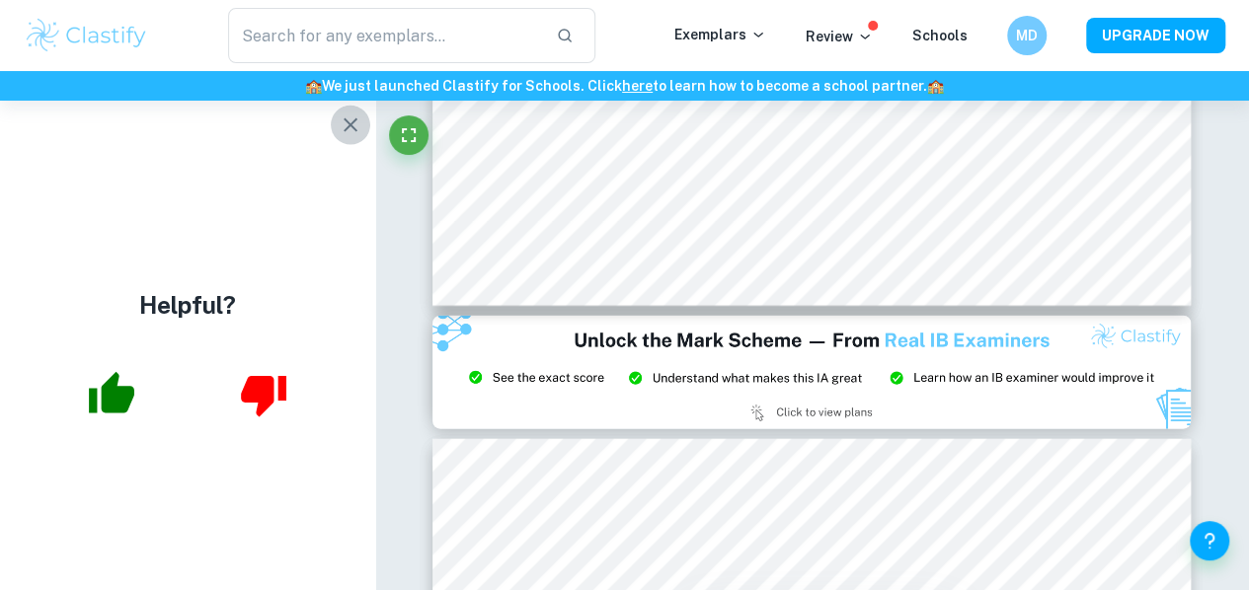
click at [352, 131] on icon "button" at bounding box center [351, 126] width 24 height 24
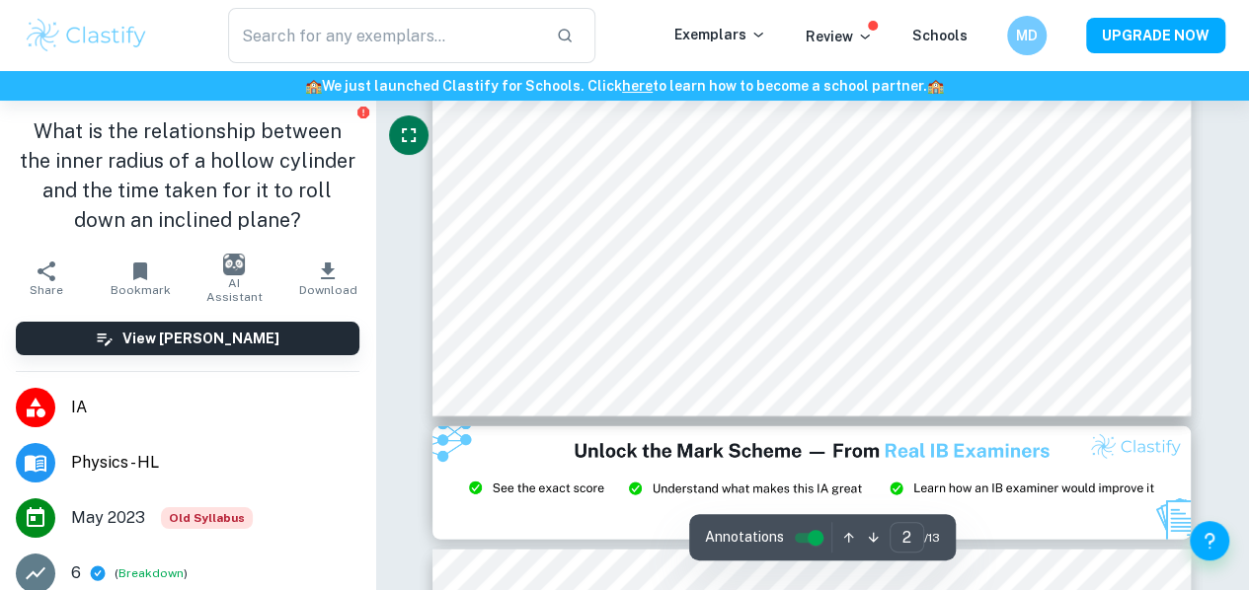
scroll to position [1981, 0]
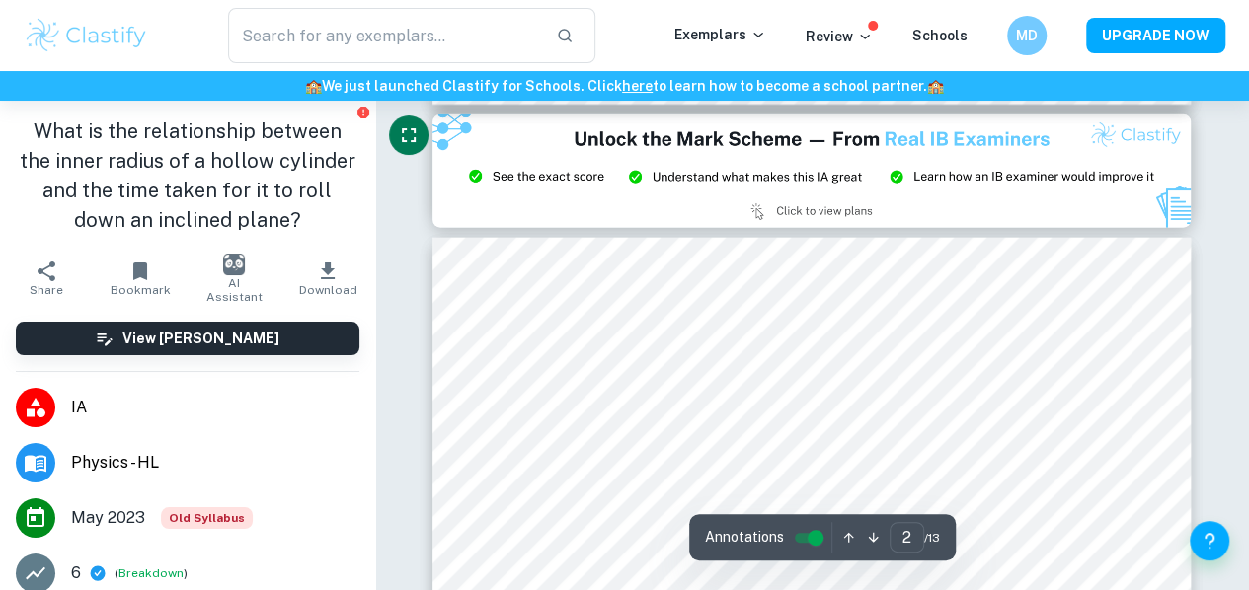
type input "3"
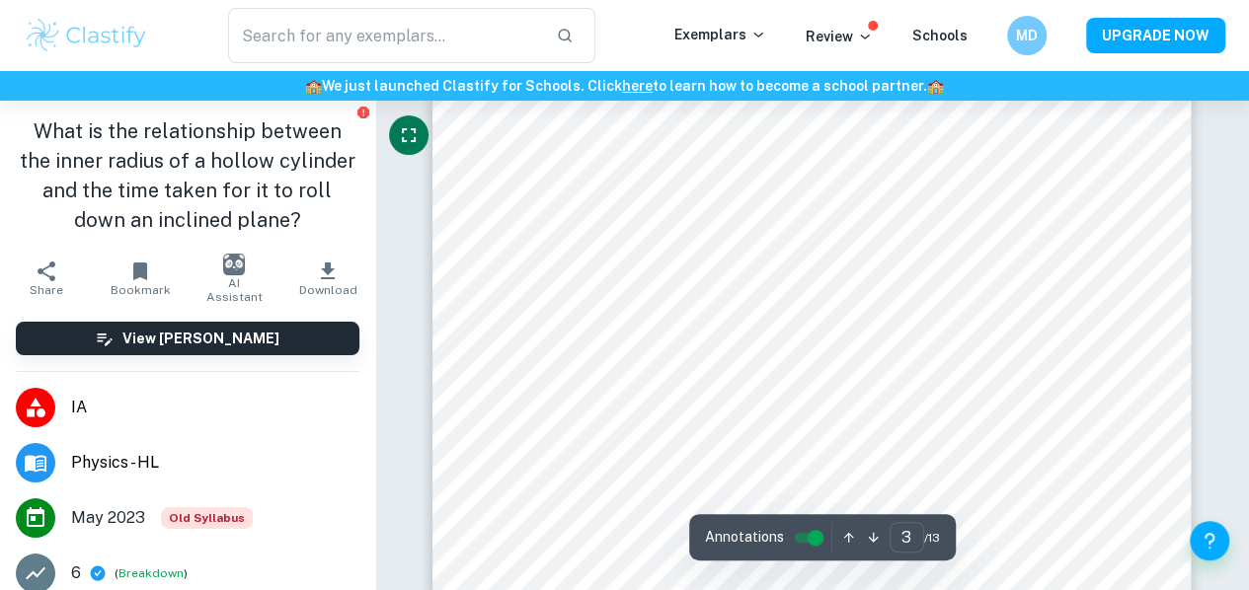
scroll to position [2473, 0]
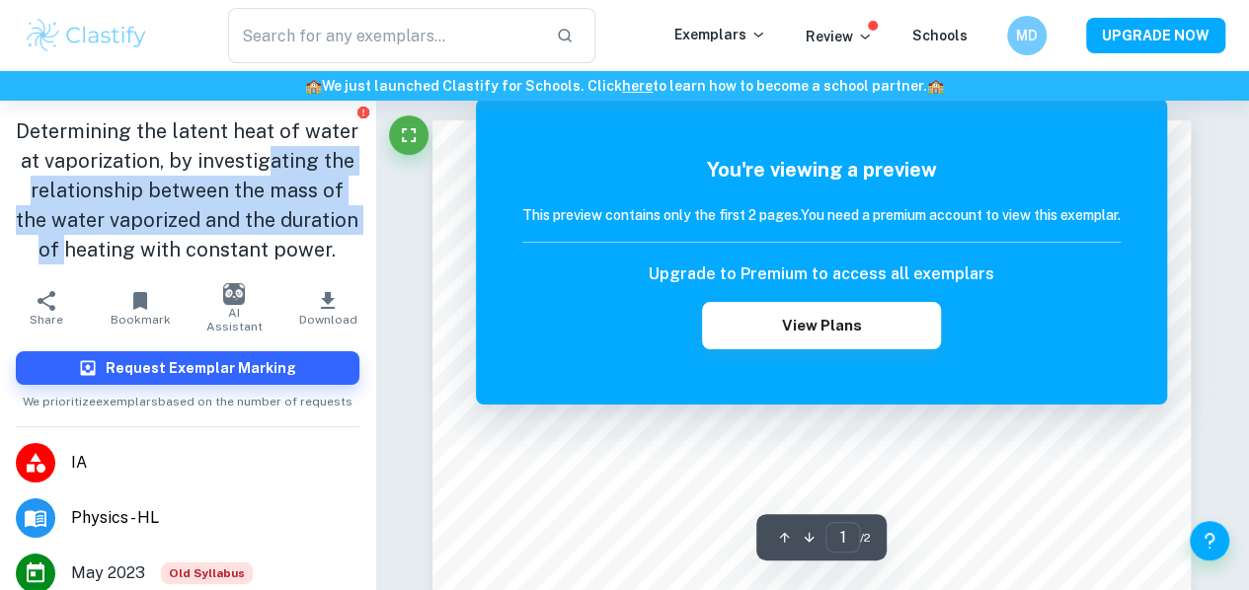
drag, startPoint x: 111, startPoint y: 193, endPoint x: 315, endPoint y: 249, distance: 212.0
click at [315, 249] on h1 "Determining the latent heat of water at vaporization, by investigating the rela…" at bounding box center [188, 191] width 344 height 148
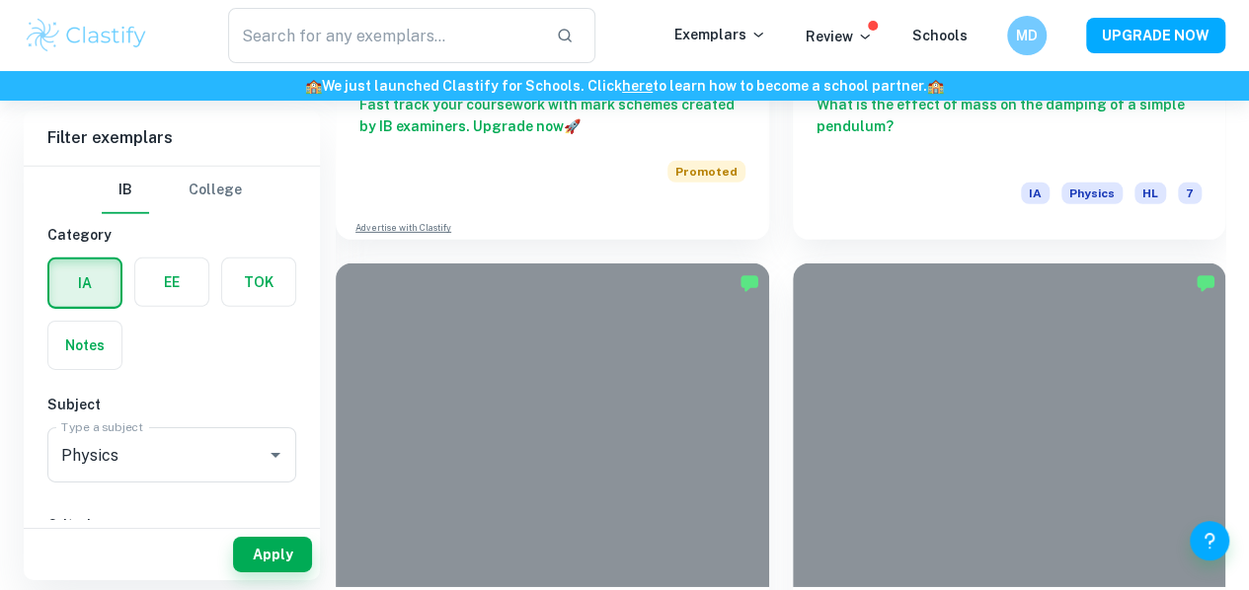
scroll to position [6722, 0]
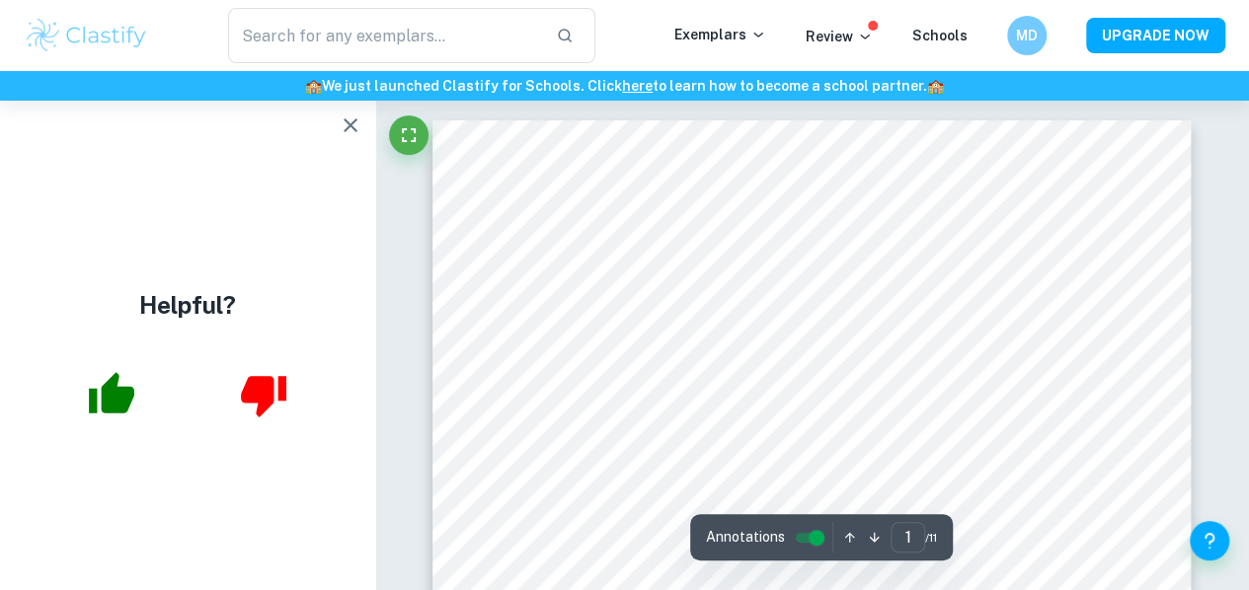
click at [327, 143] on div "Helpful?" at bounding box center [187, 346] width 375 height 490
click at [340, 138] on button "button" at bounding box center [350, 125] width 39 height 39
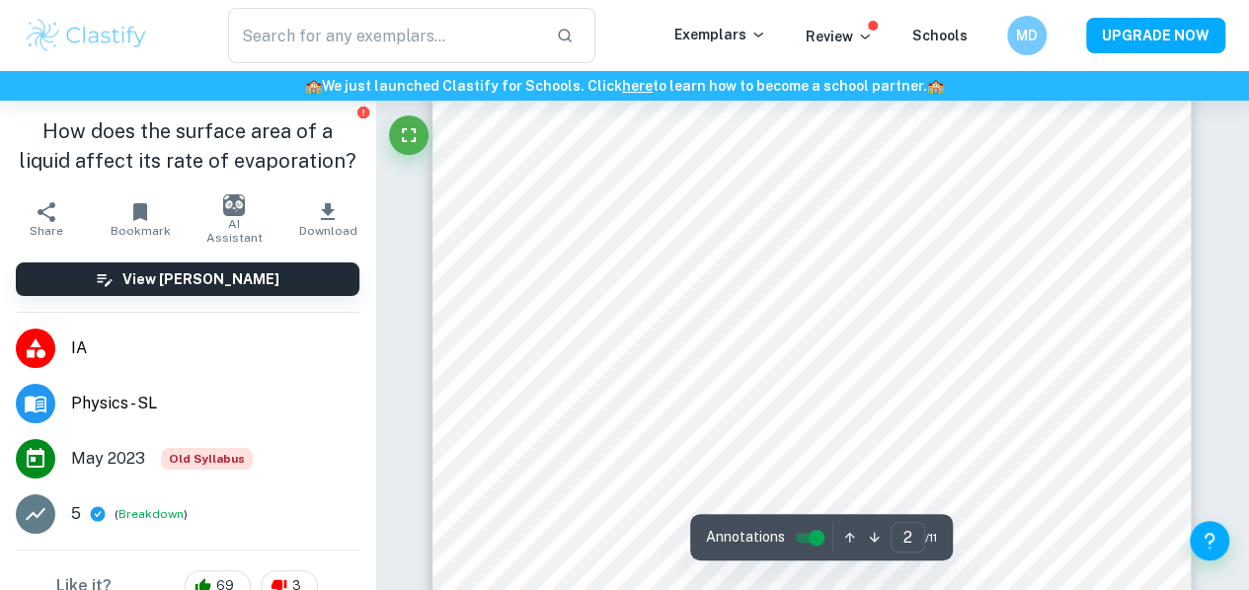
scroll to position [1474, 0]
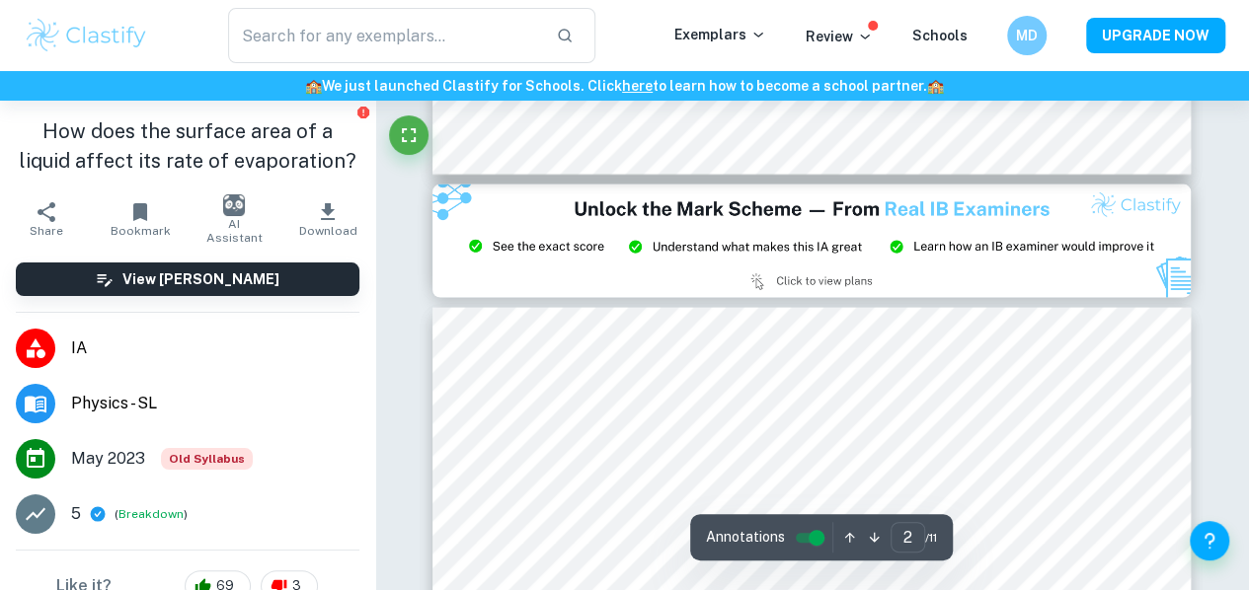
type input "3"
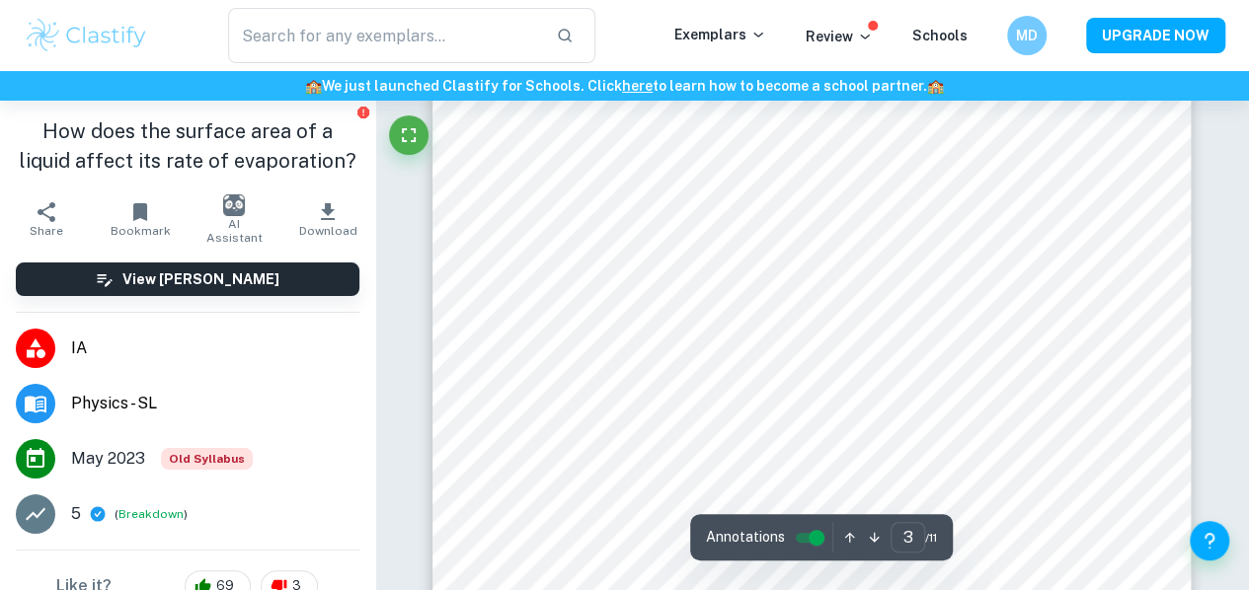
scroll to position [2632, 0]
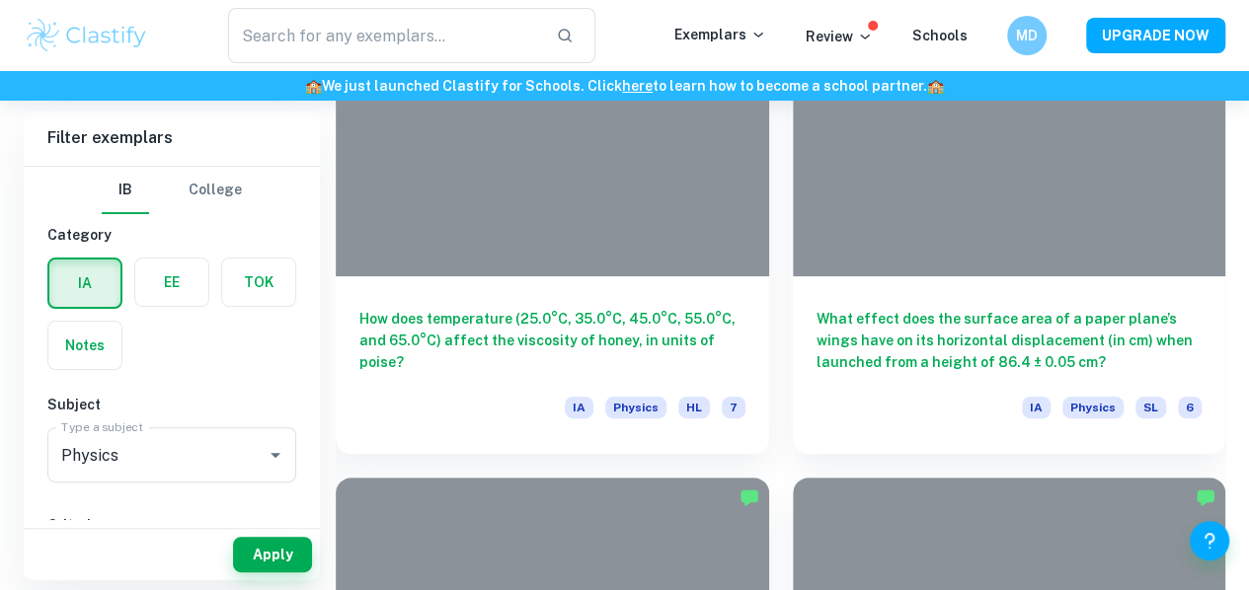
scroll to position [7555, 0]
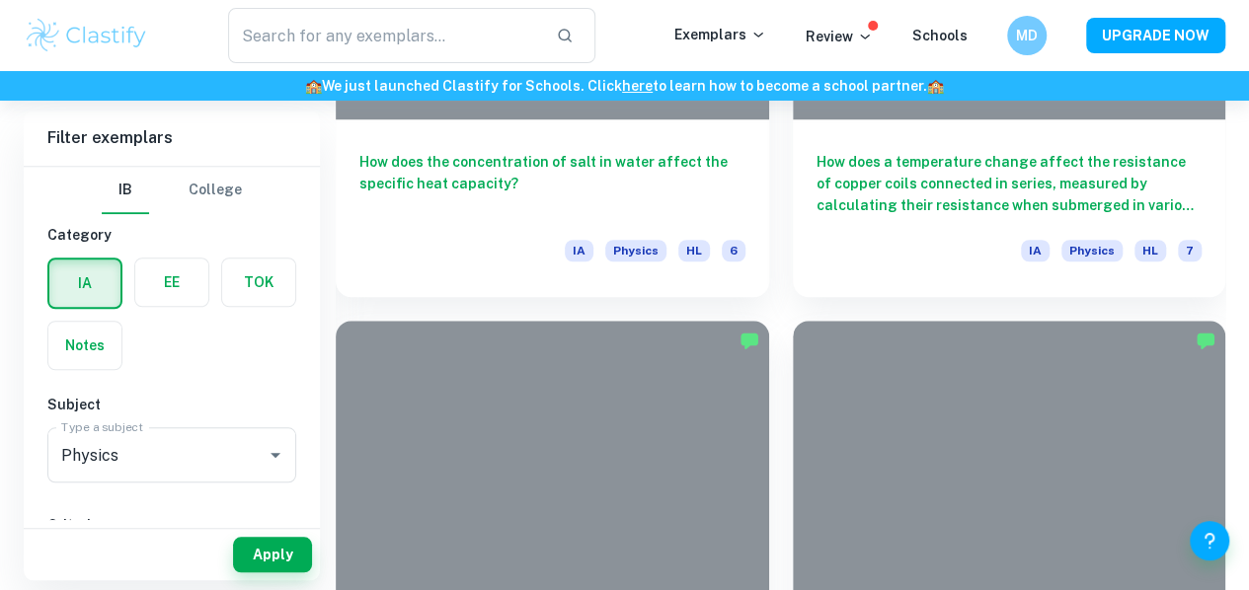
scroll to position [11592, 0]
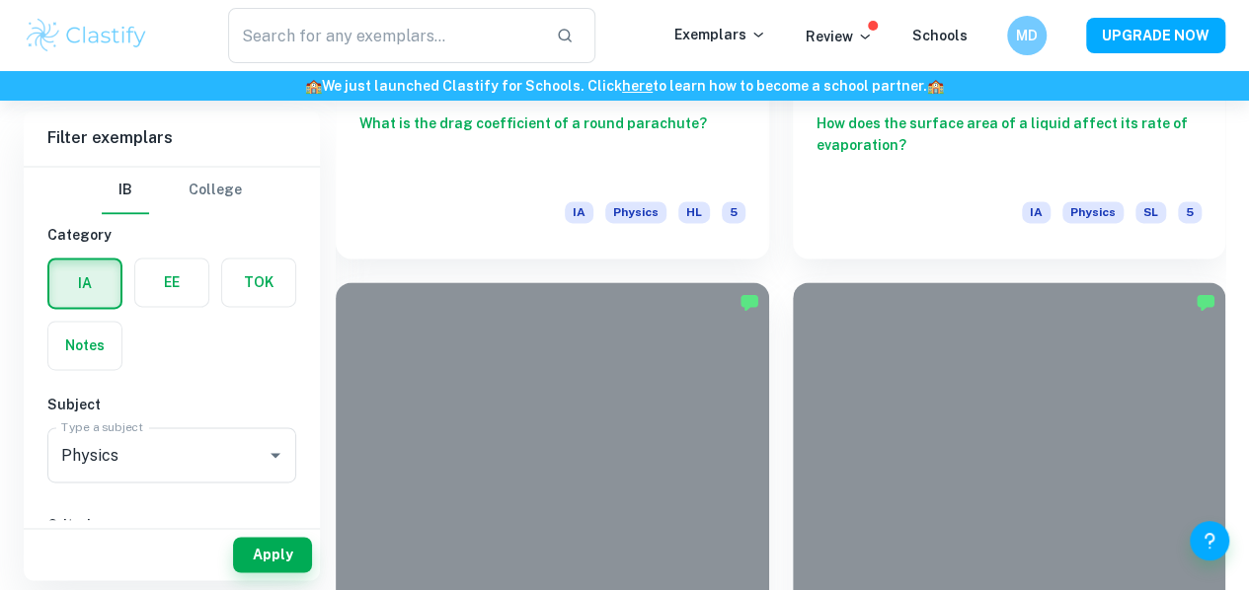
scroll to position [12489, 0]
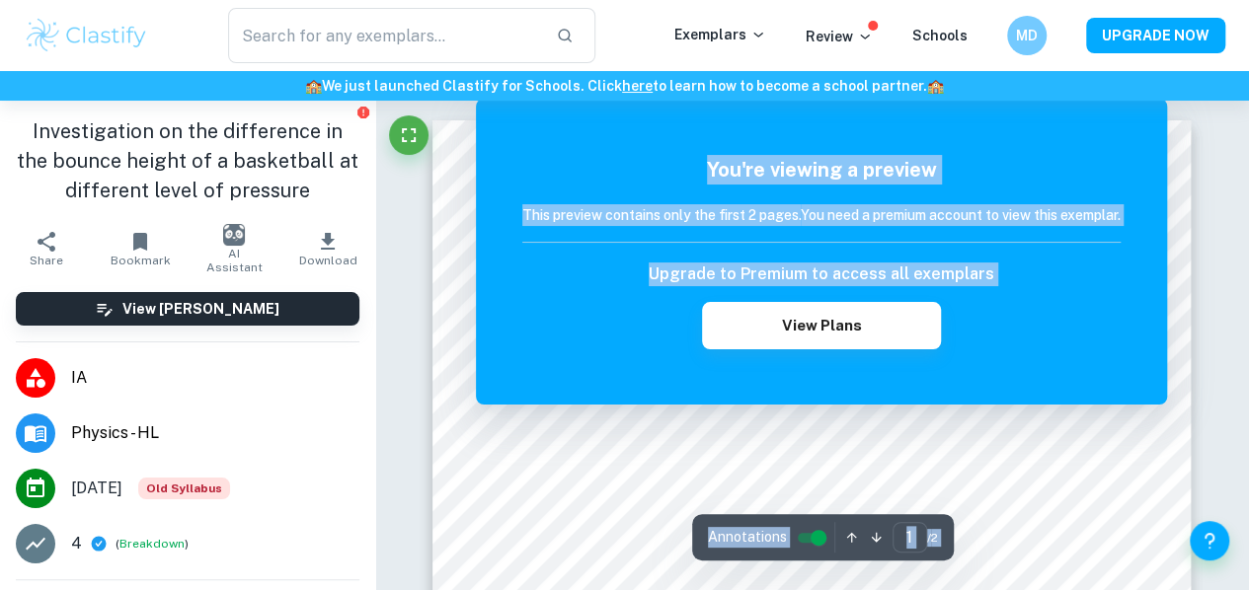
click at [717, 193] on div "You're viewing a preview This preview contains only the first 2 pages. You need…" at bounding box center [821, 252] width 598 height 195
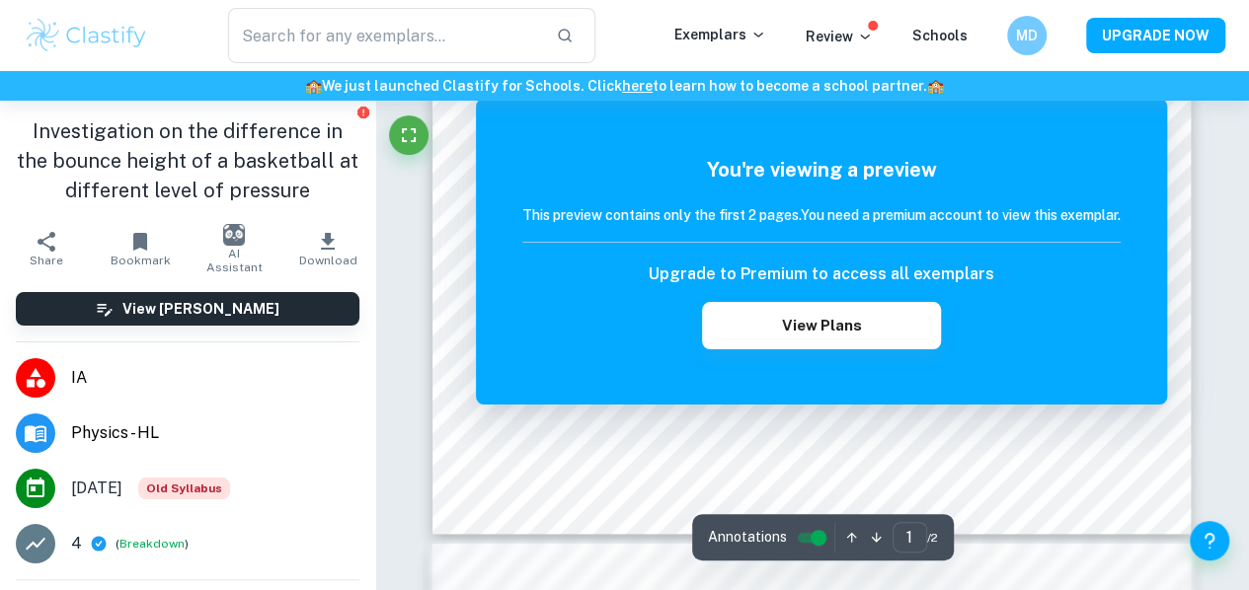
scroll to position [579, 0]
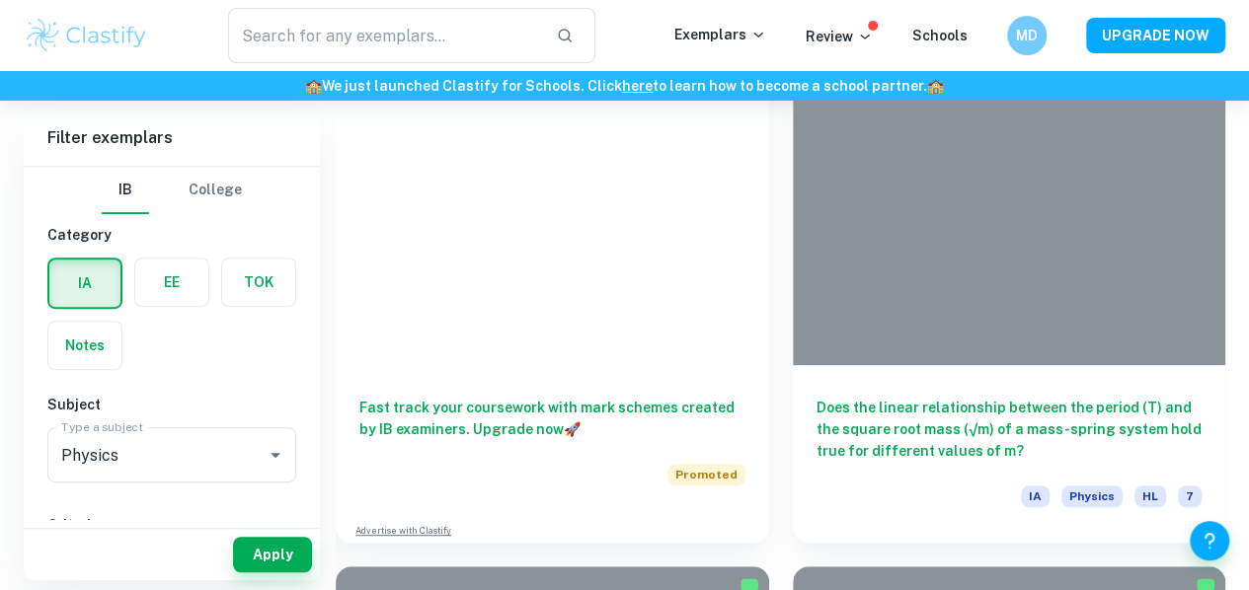
scroll to position [19039, 0]
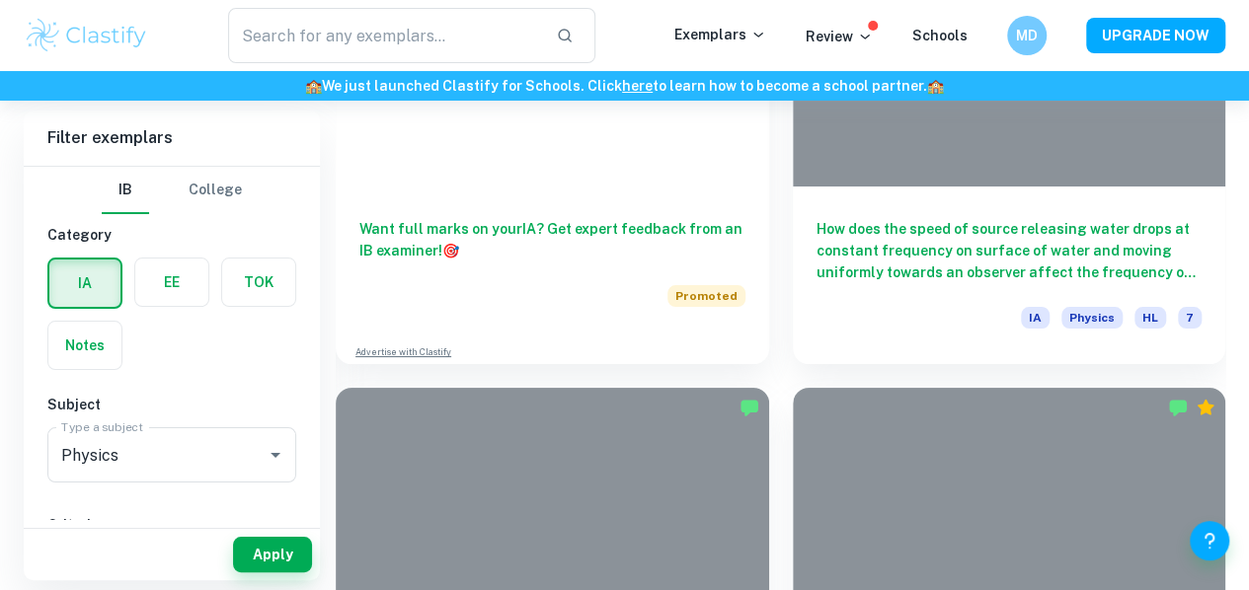
scroll to position [22377, 0]
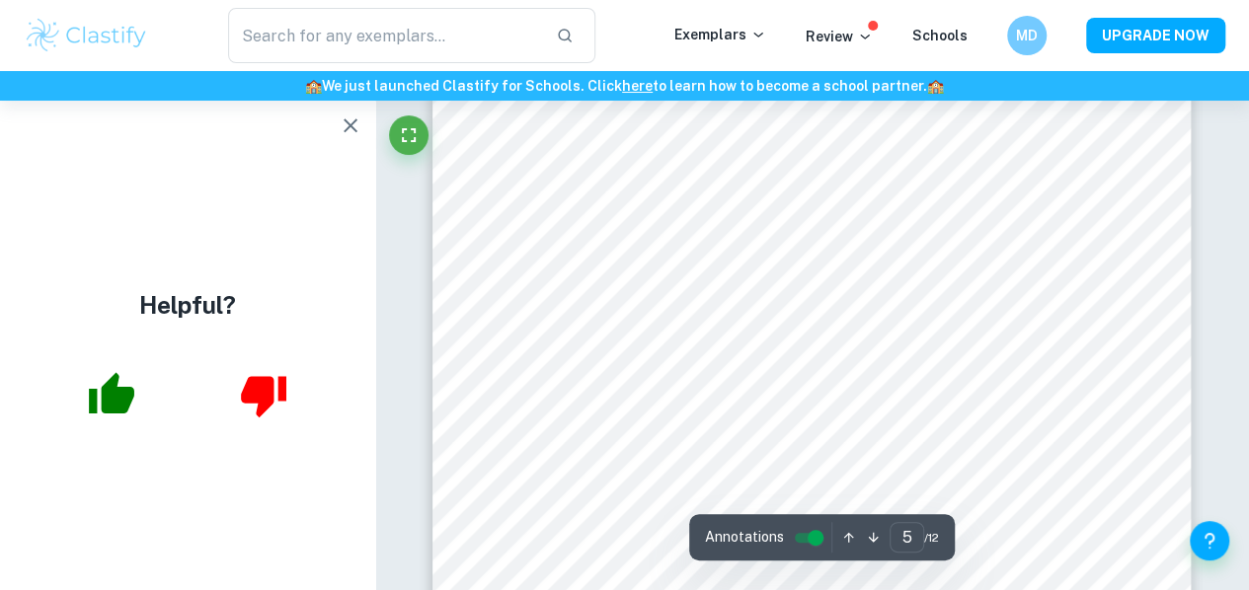
scroll to position [4737, 0]
click at [355, 132] on icon "button" at bounding box center [351, 126] width 24 height 24
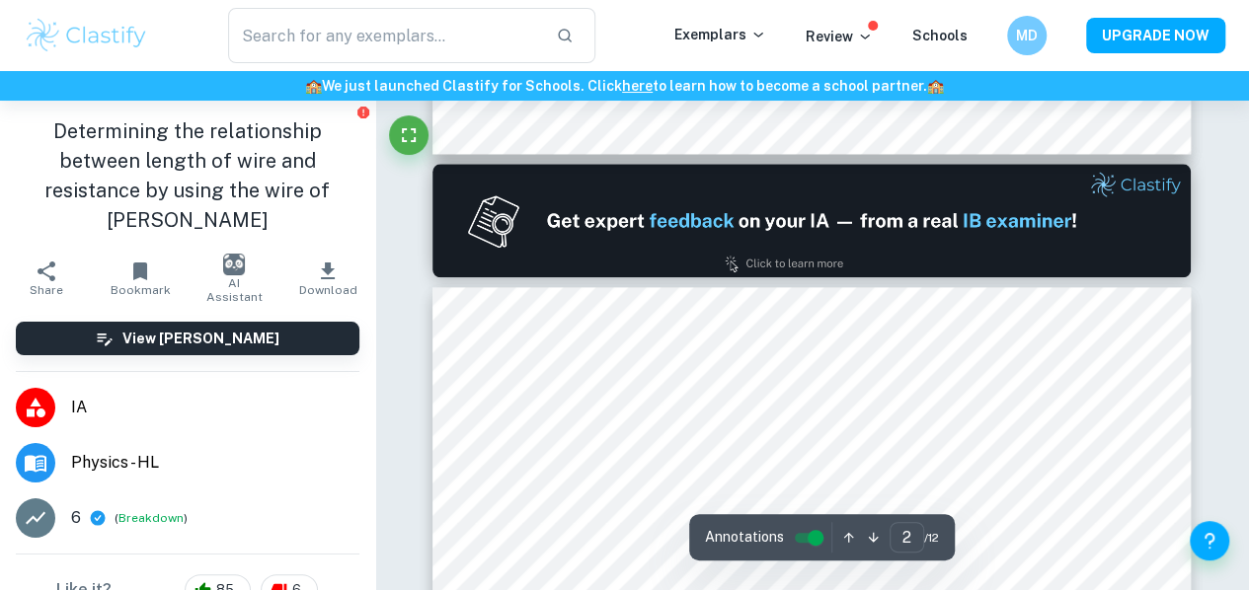
type input "1"
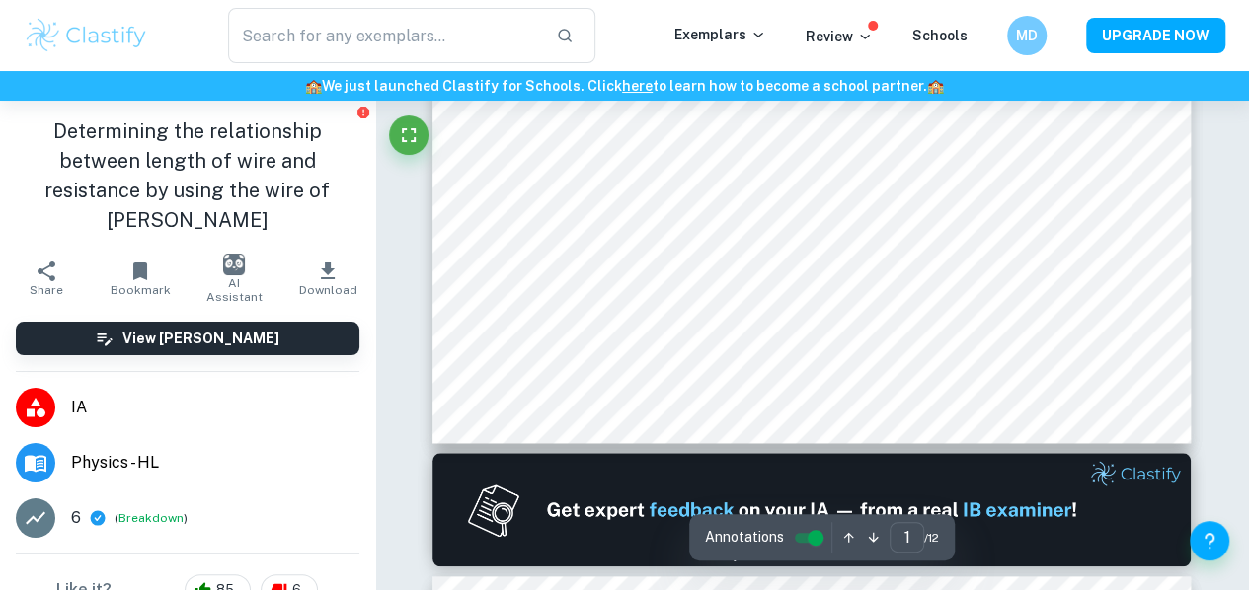
scroll to position [0, 0]
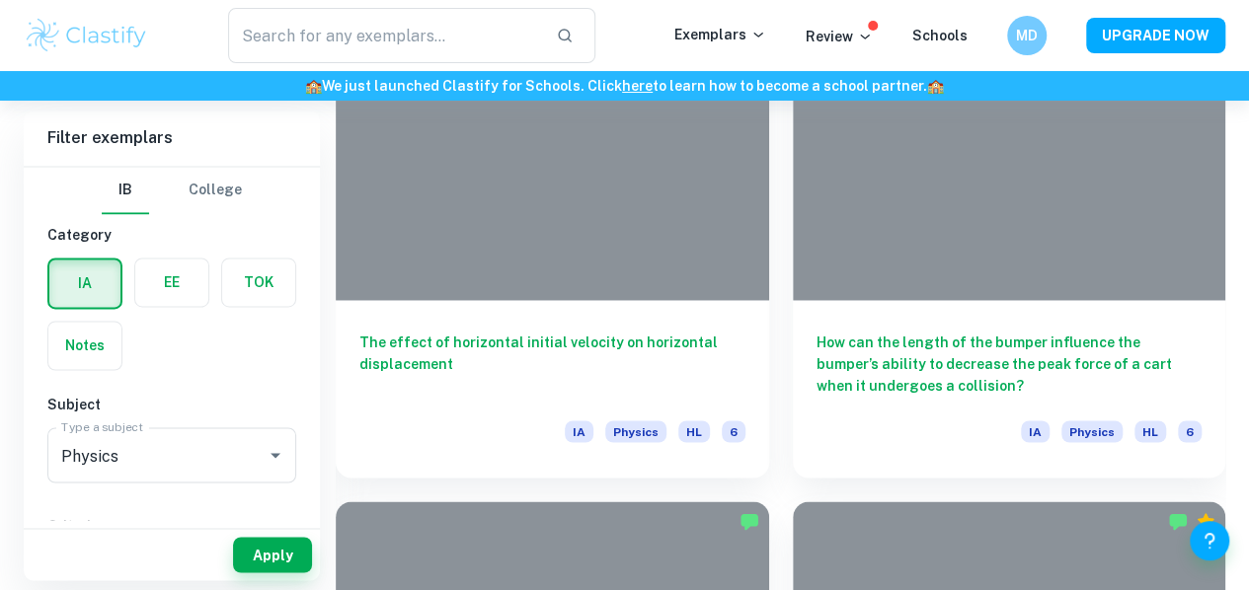
scroll to position [50343, 0]
